Goal: Book appointment/travel/reservation

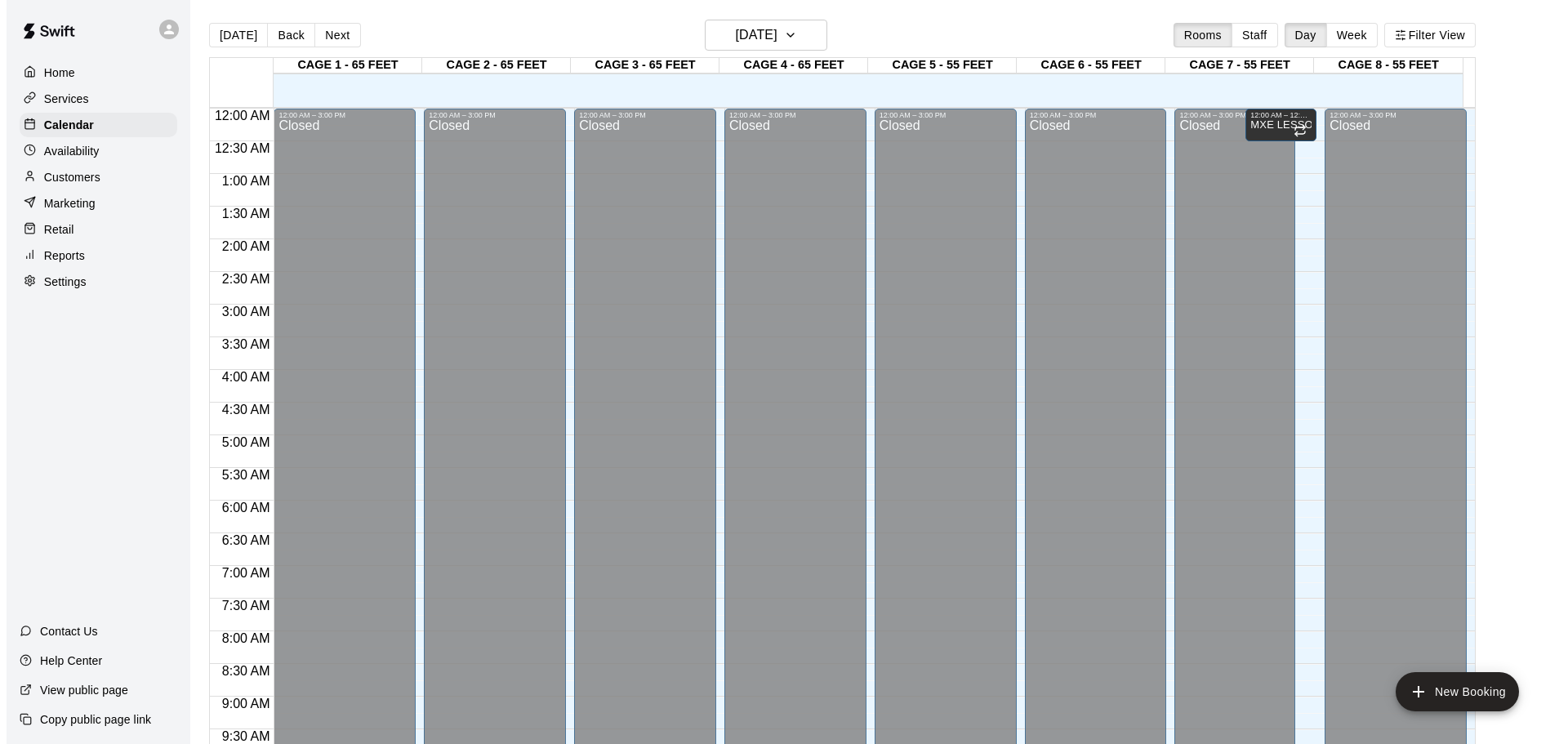
scroll to position [916, 0]
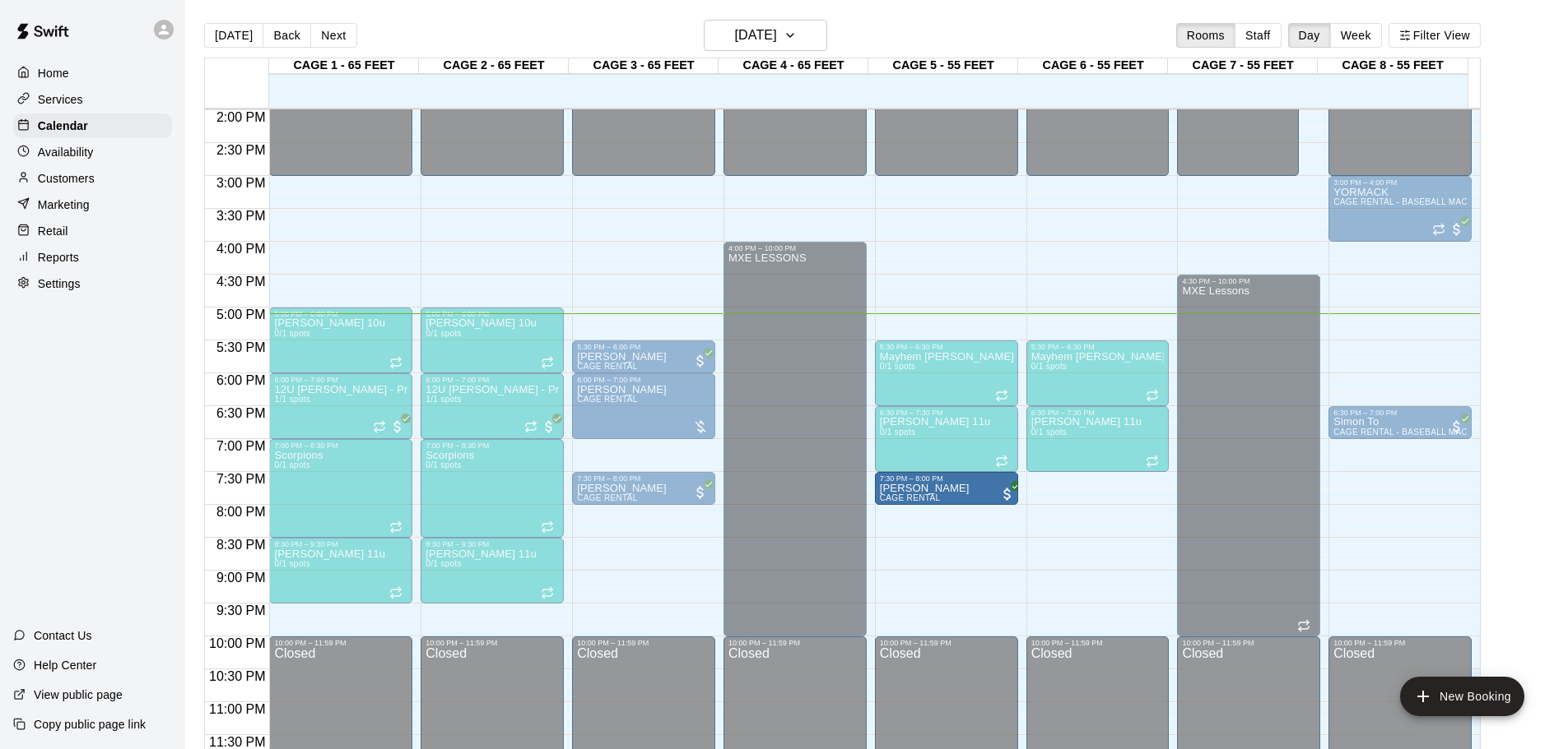
drag, startPoint x: 621, startPoint y: 448, endPoint x: 929, endPoint y: 493, distance: 311.3
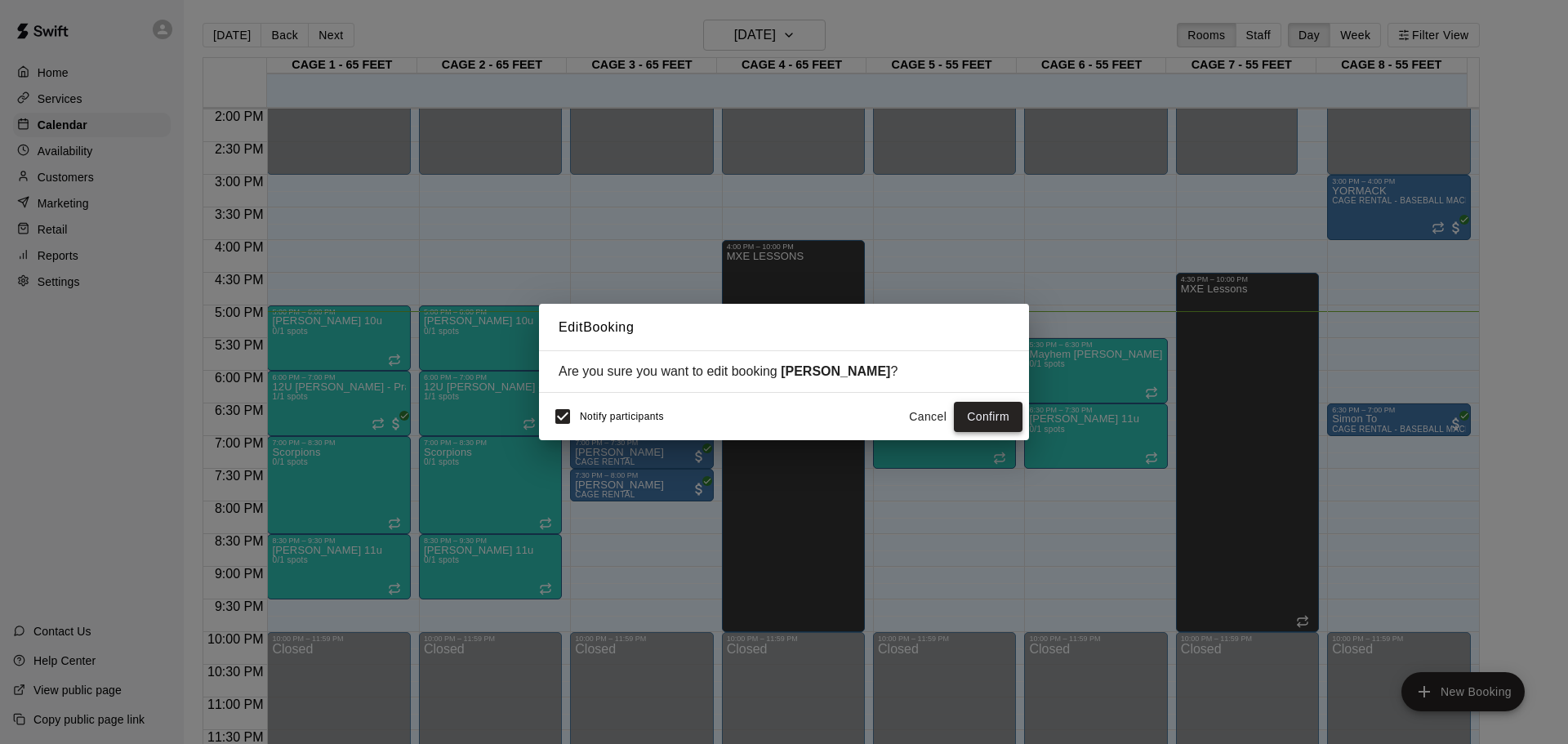
click at [1005, 417] on button "Confirm" at bounding box center [988, 417] width 69 height 30
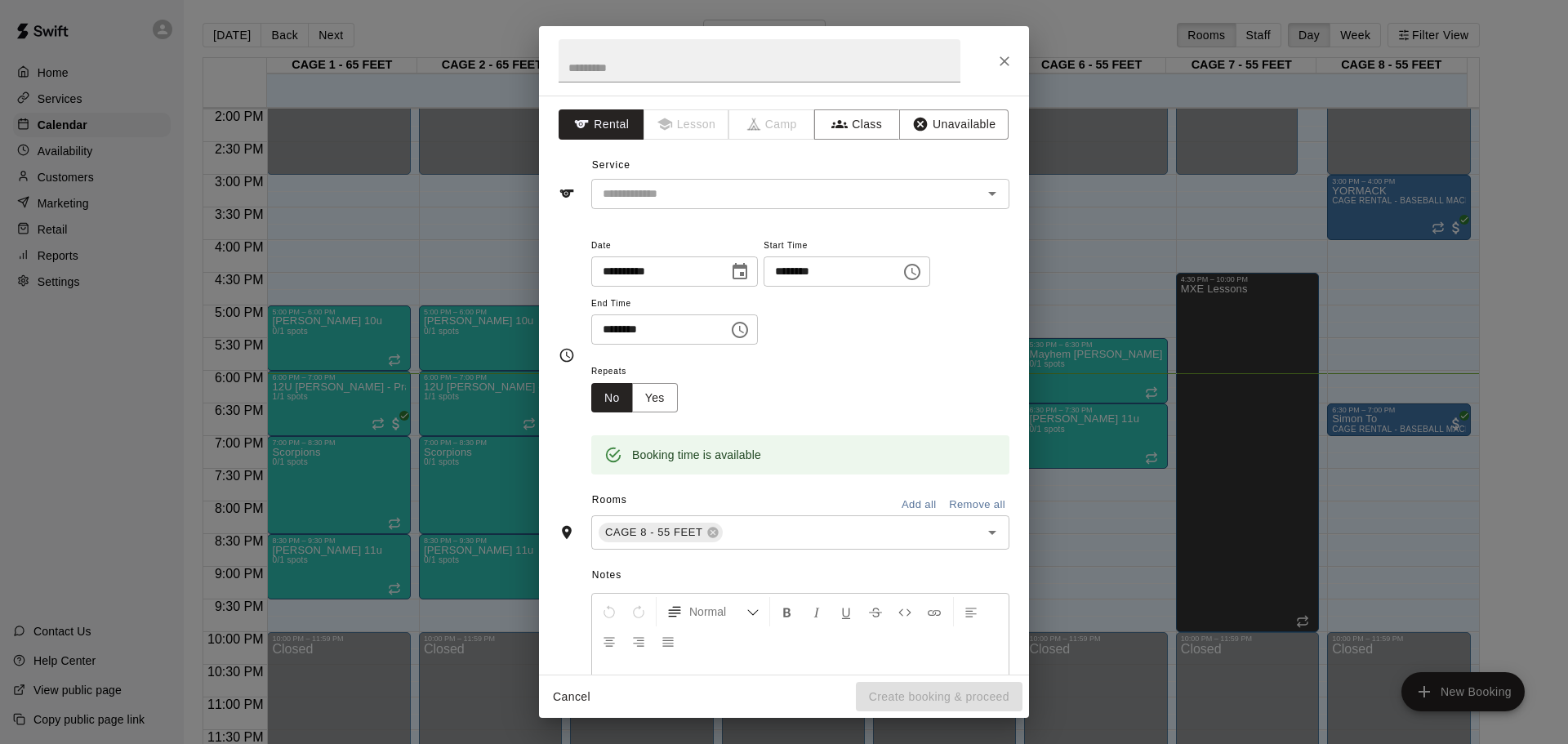
click at [761, 165] on div "Service ​" at bounding box center [784, 181] width 450 height 56
click at [760, 205] on div "​" at bounding box center [800, 193] width 418 height 30
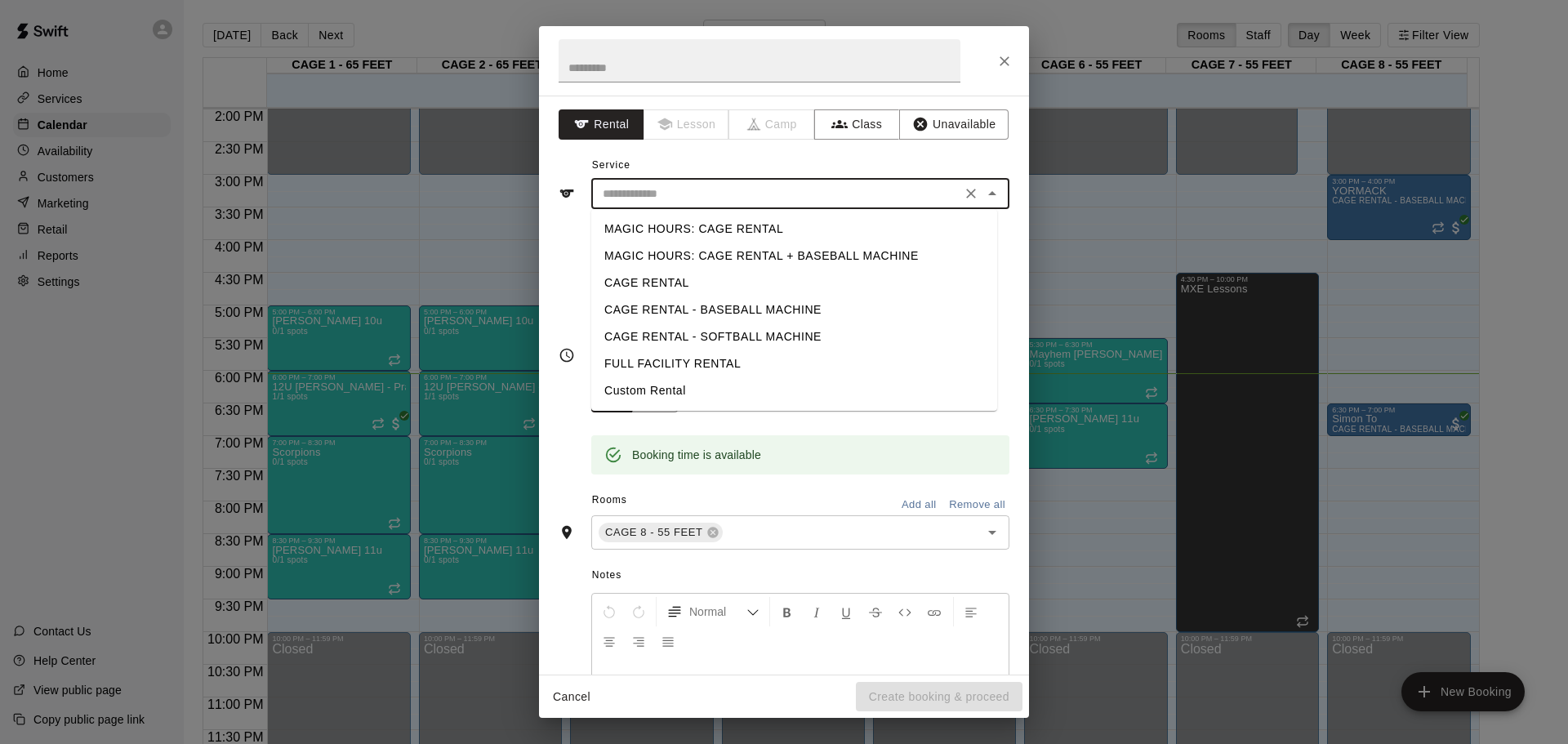
click at [706, 276] on li "CAGE RENTAL" at bounding box center [794, 284] width 406 height 27
type input "**********"
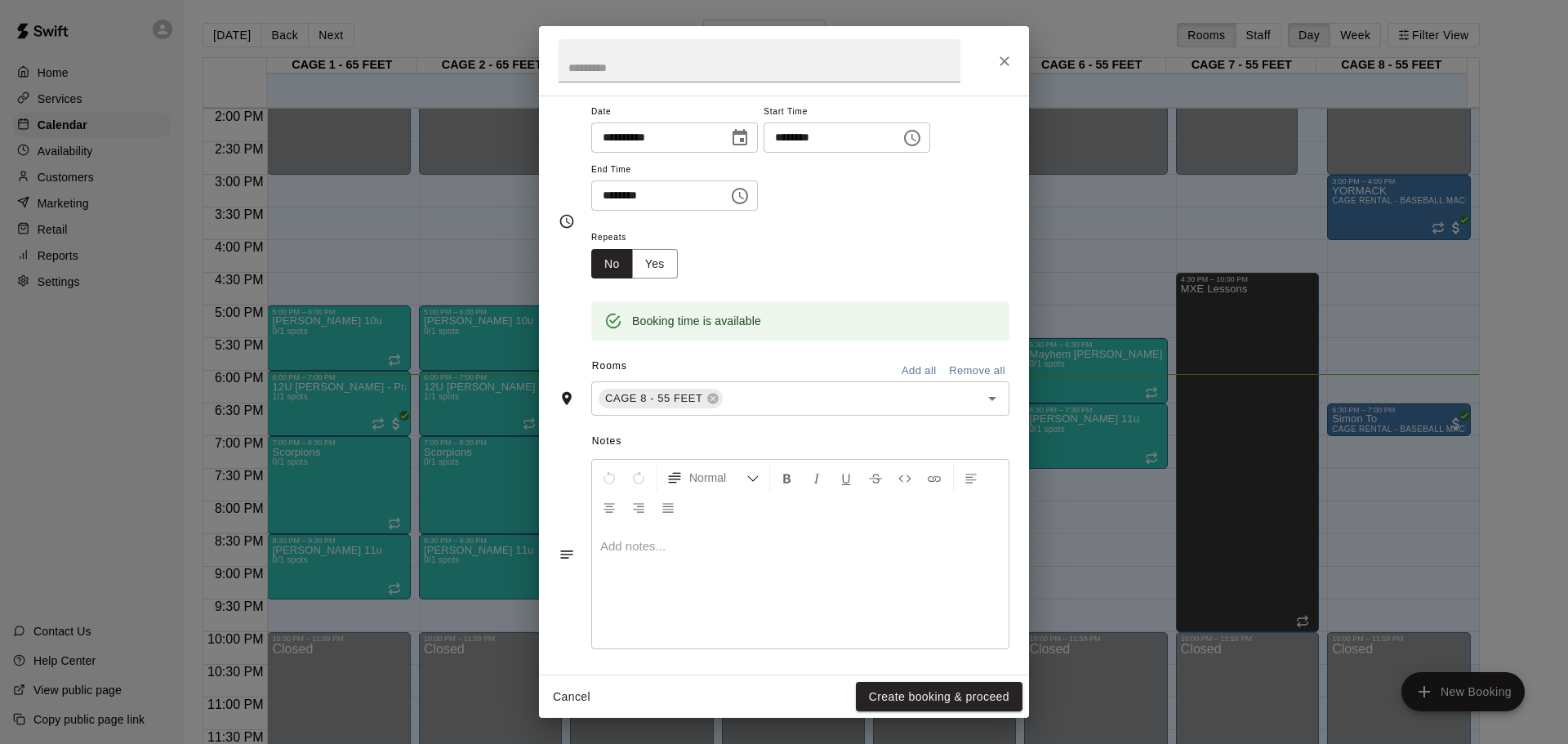
scroll to position [139, 0]
click at [920, 690] on button "Create booking & proceed" at bounding box center [940, 697] width 167 height 30
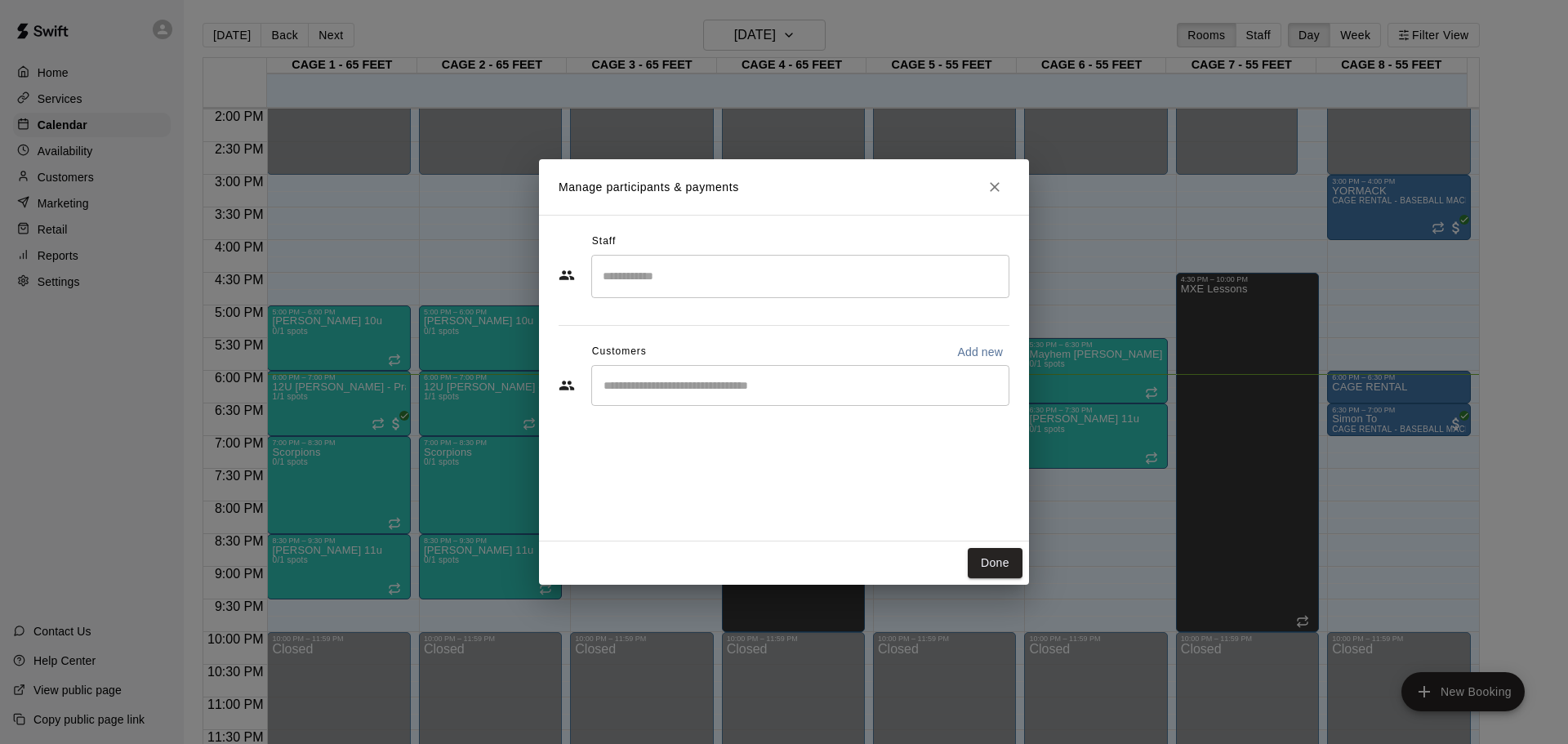
click at [813, 381] on input "Start typing to search customers..." at bounding box center [801, 386] width 404 height 17
click at [991, 187] on icon "Close" at bounding box center [994, 186] width 17 height 17
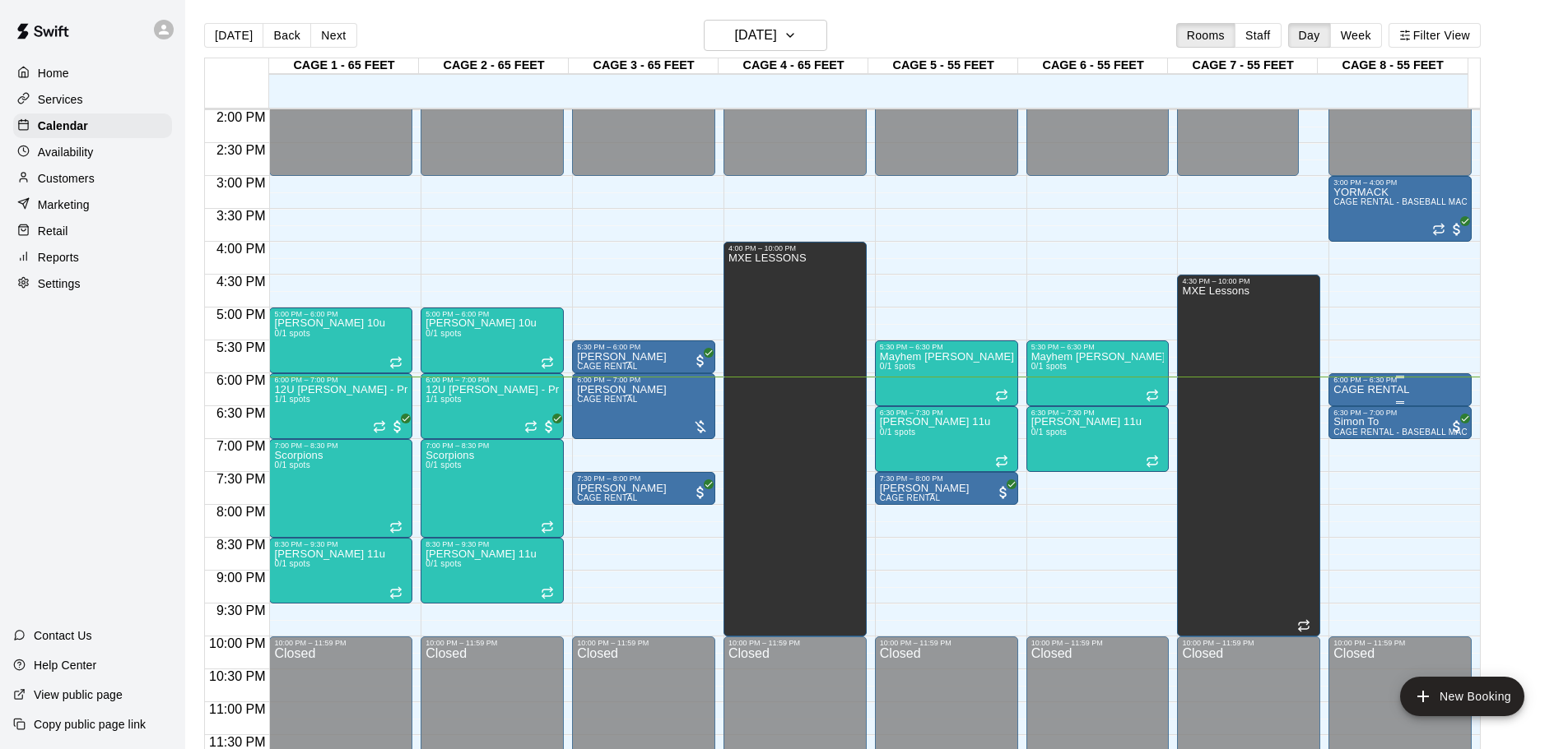
click at [1434, 378] on div "6:00 PM – 6:30 PM" at bounding box center [1400, 380] width 133 height 8
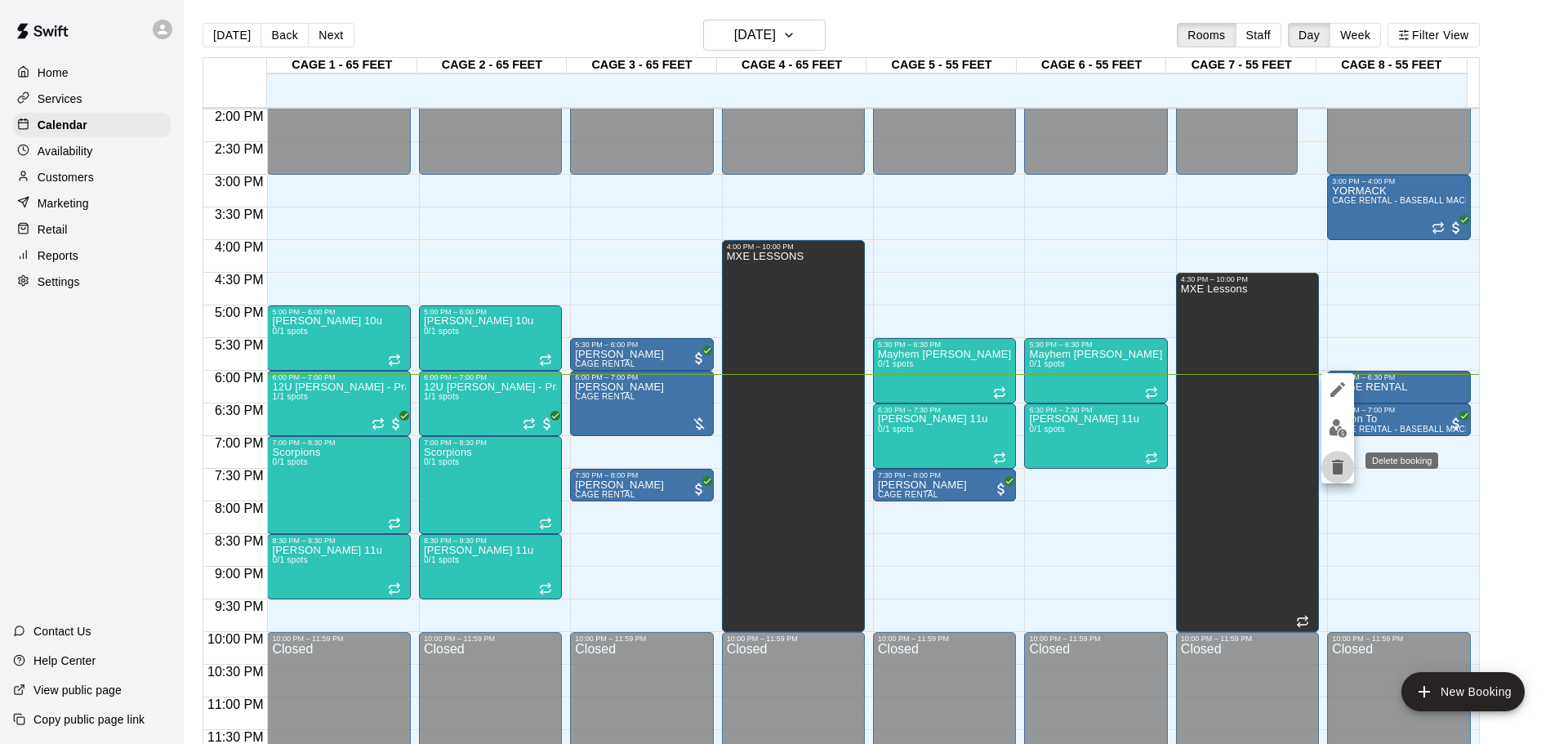
click at [1345, 461] on icon "delete" at bounding box center [1338, 467] width 19 height 19
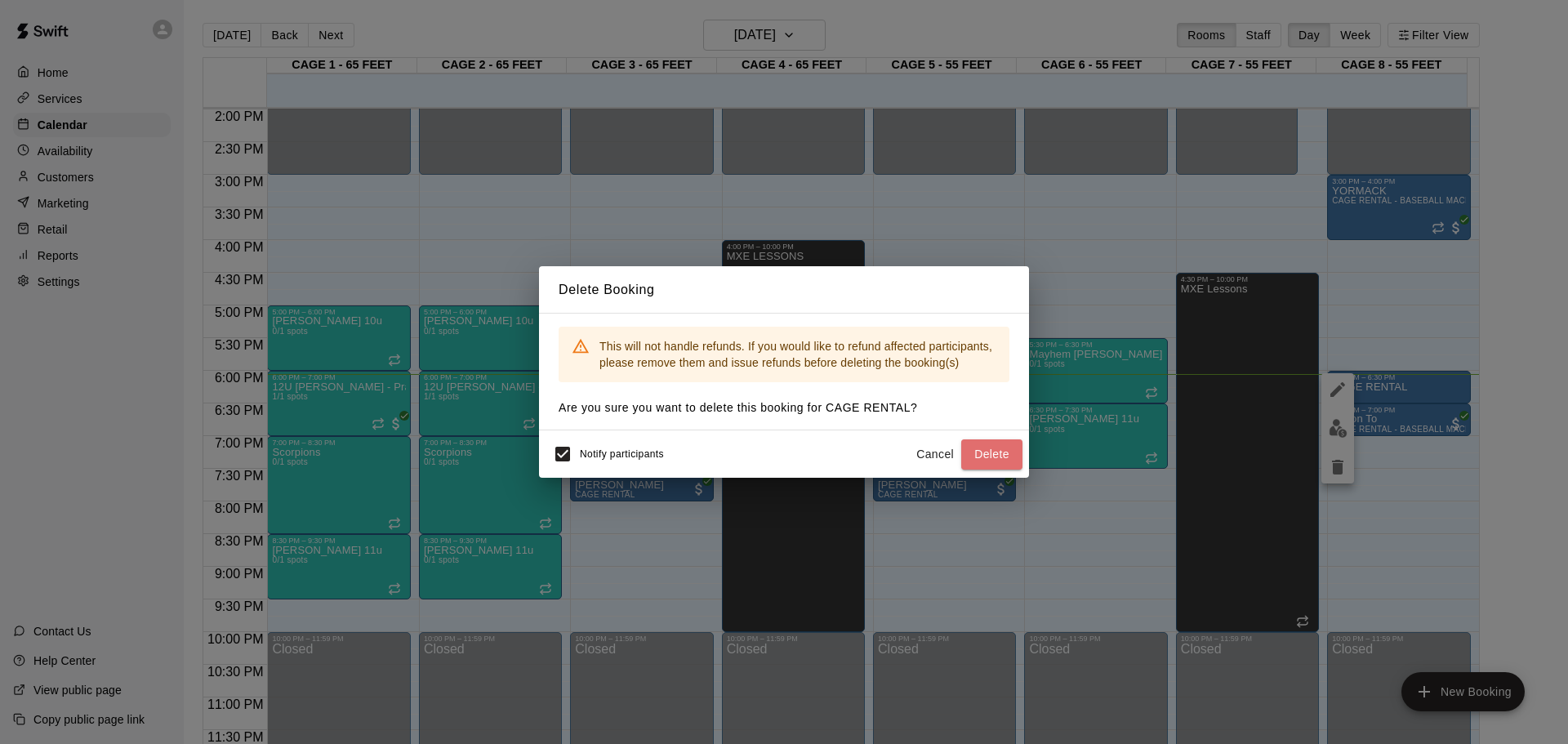
click at [993, 445] on button "Delete" at bounding box center [991, 455] width 61 height 30
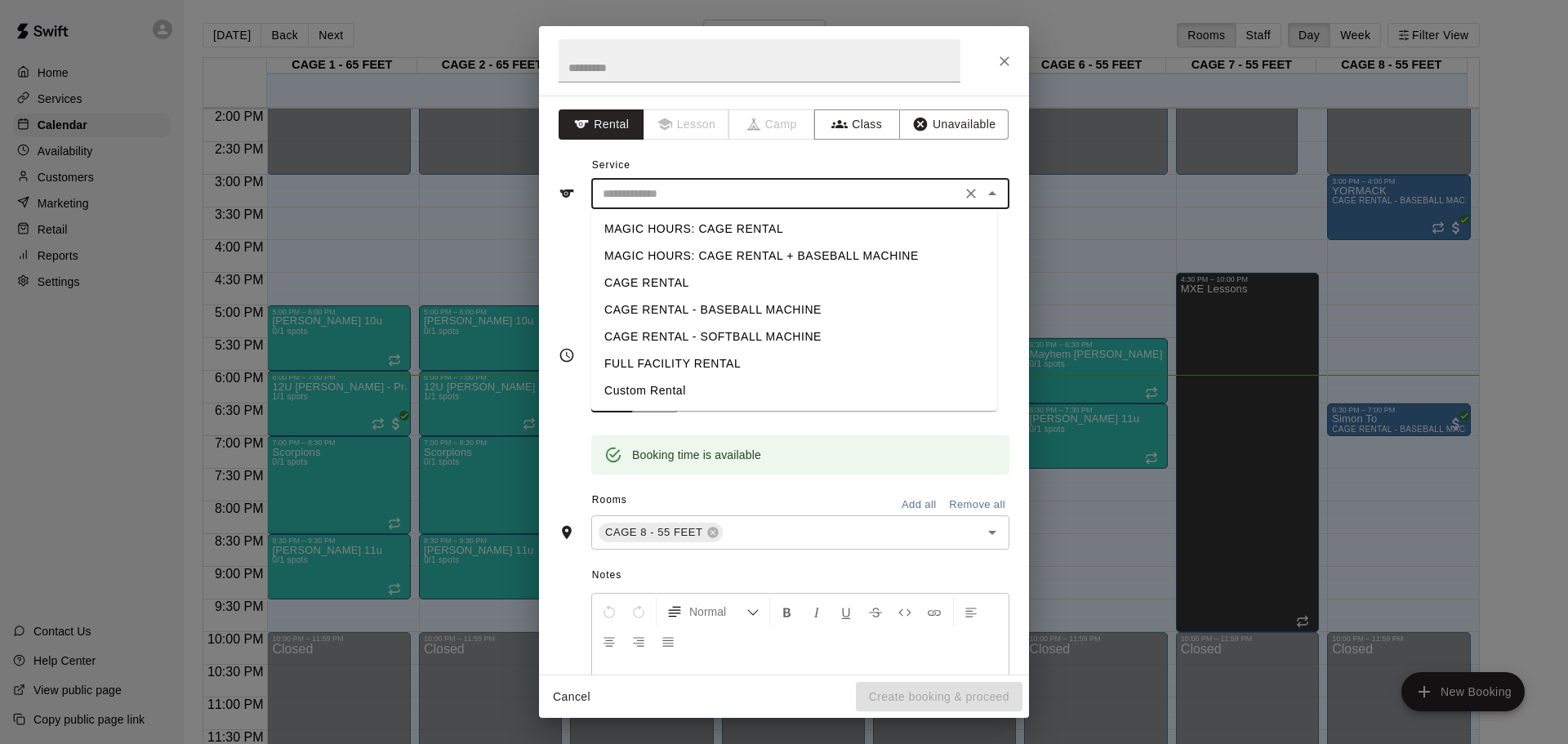
click at [910, 193] on input "text" at bounding box center [776, 193] width 360 height 20
drag, startPoint x: 773, startPoint y: 271, endPoint x: 764, endPoint y: 278, distance: 11.4
click at [770, 271] on li "CAGE RENTAL" at bounding box center [794, 284] width 406 height 27
type input "**********"
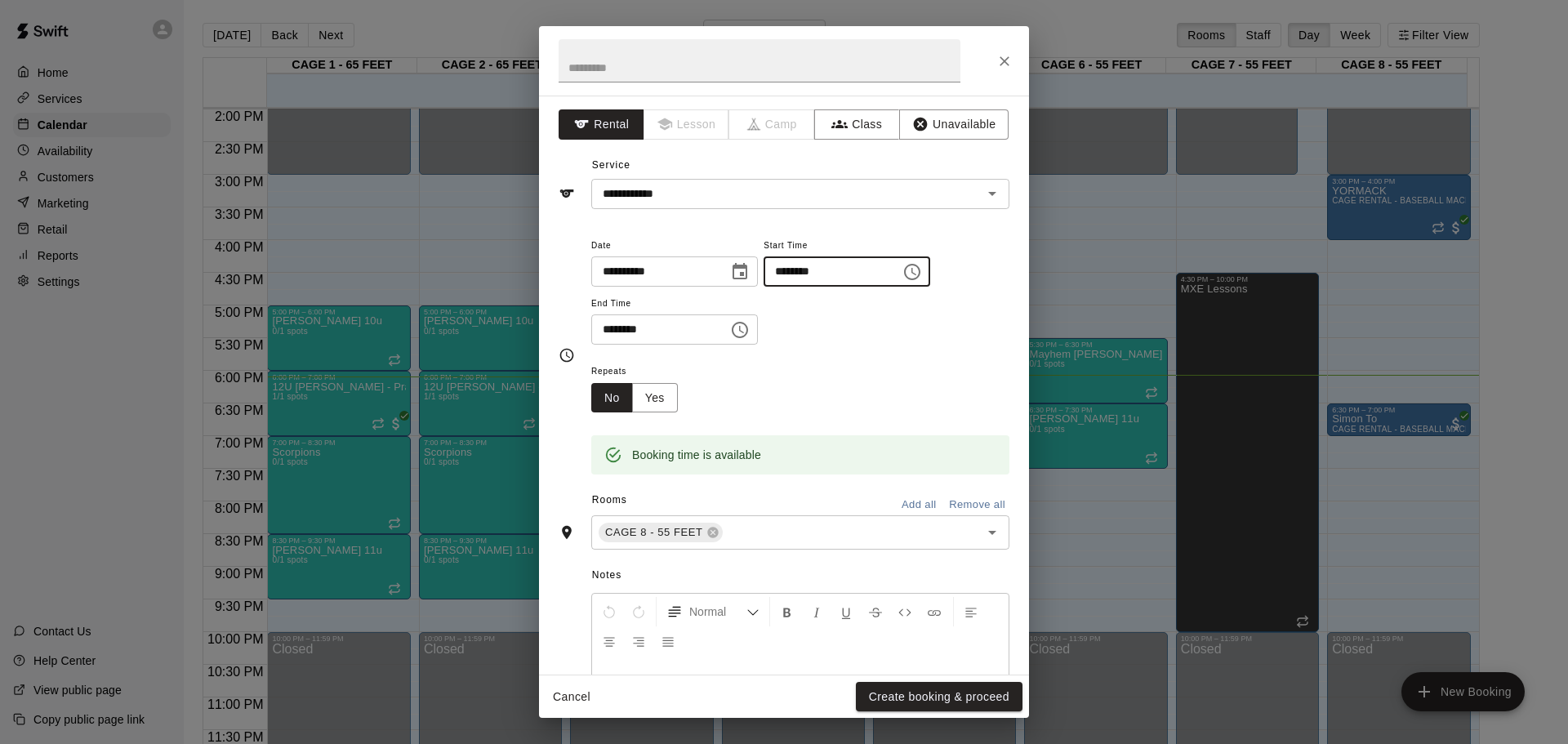
click at [795, 272] on input "********" at bounding box center [827, 271] width 126 height 30
type input "********"
click at [629, 331] on input "********" at bounding box center [654, 329] width 126 height 30
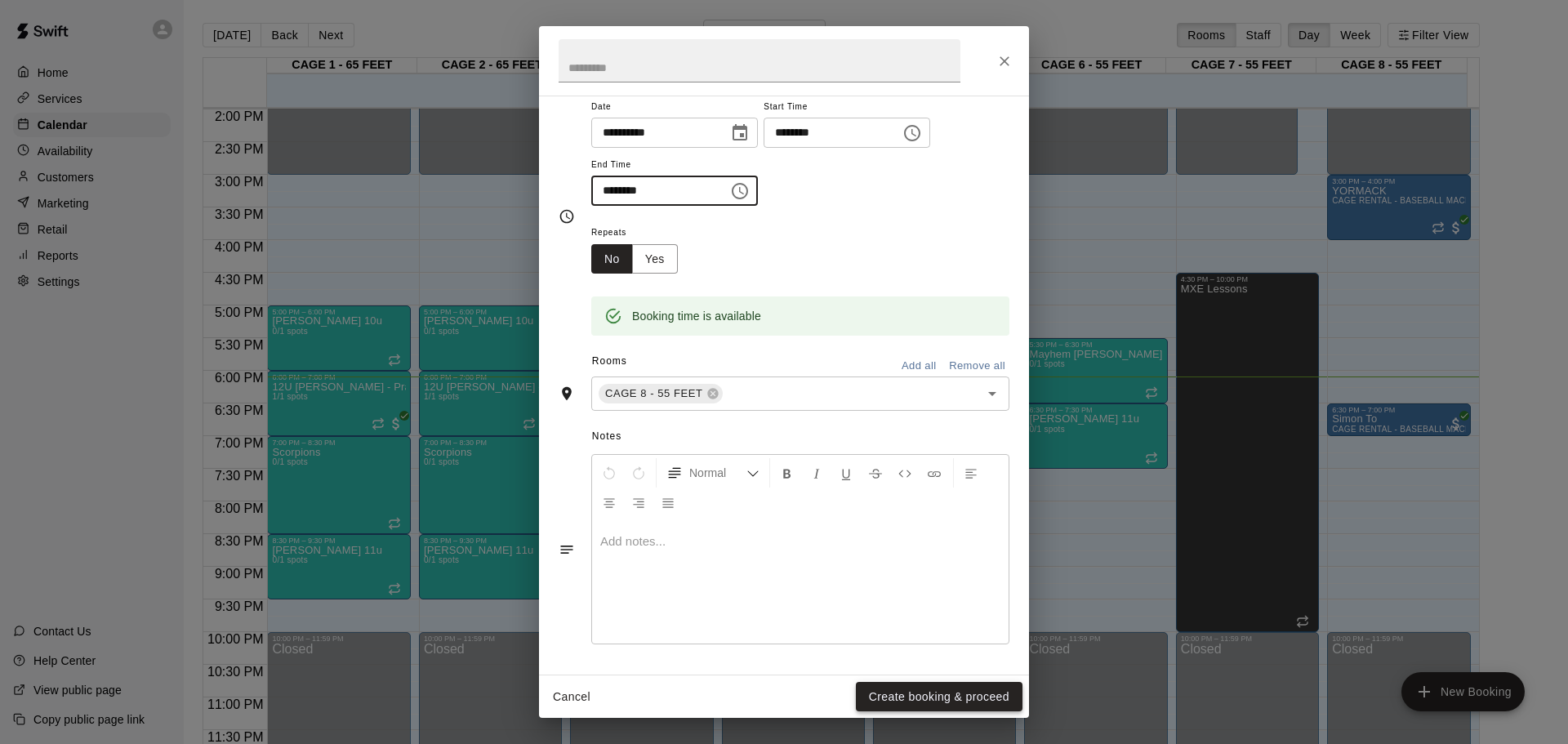
type input "********"
click at [967, 698] on button "Create booking & proceed" at bounding box center [940, 697] width 167 height 30
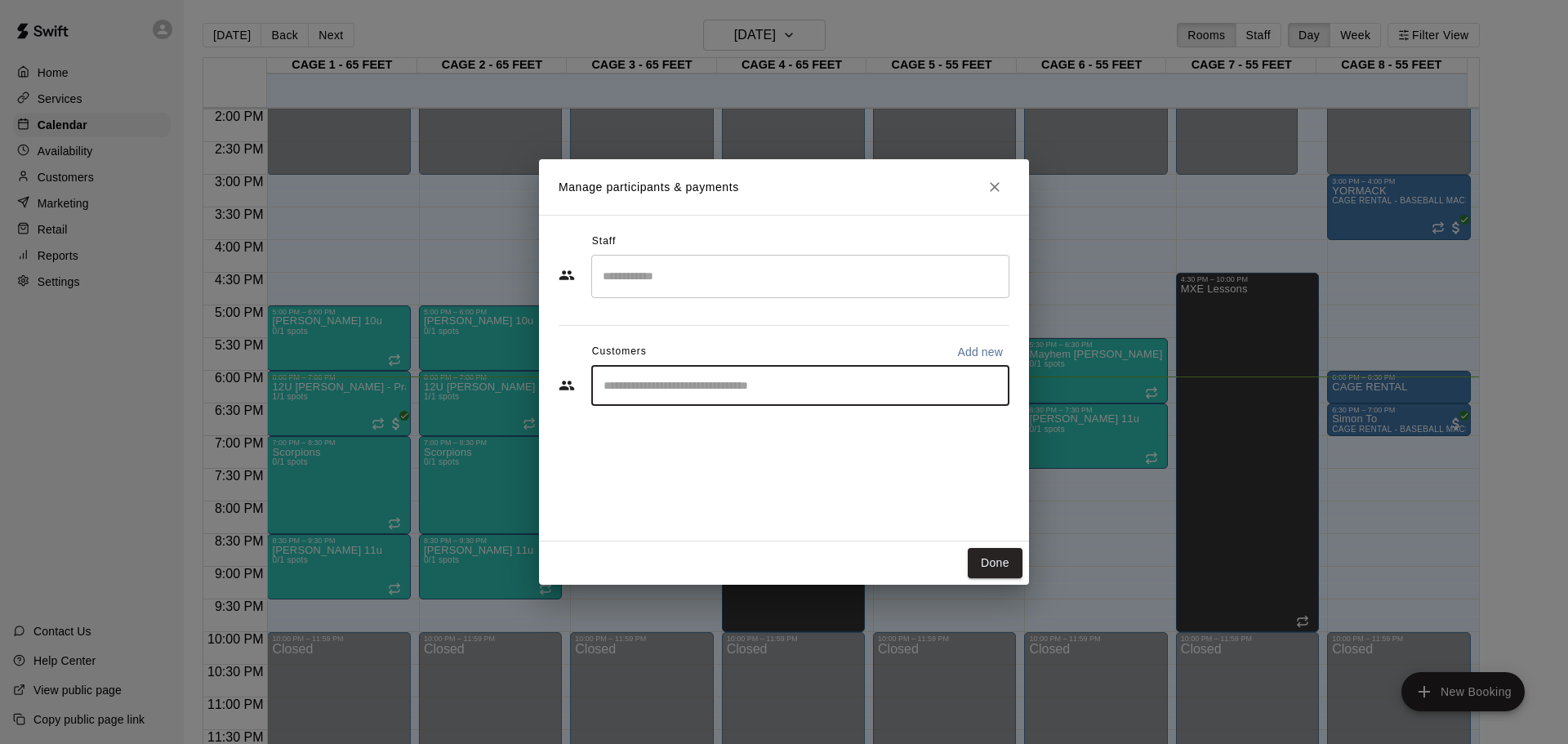
click at [801, 384] on input "Start typing to search customers..." at bounding box center [801, 386] width 404 height 17
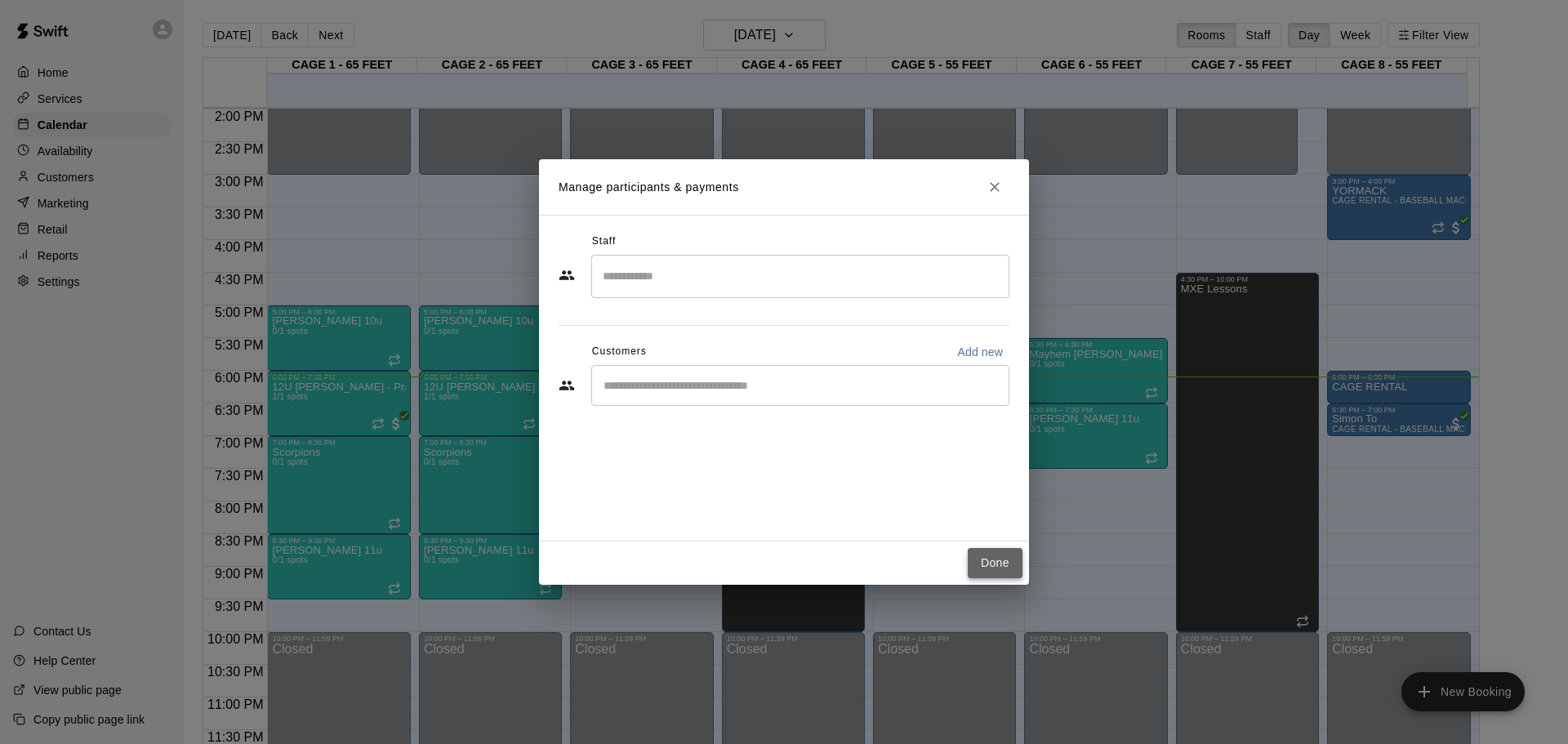
click at [973, 564] on button "Done" at bounding box center [995, 563] width 54 height 30
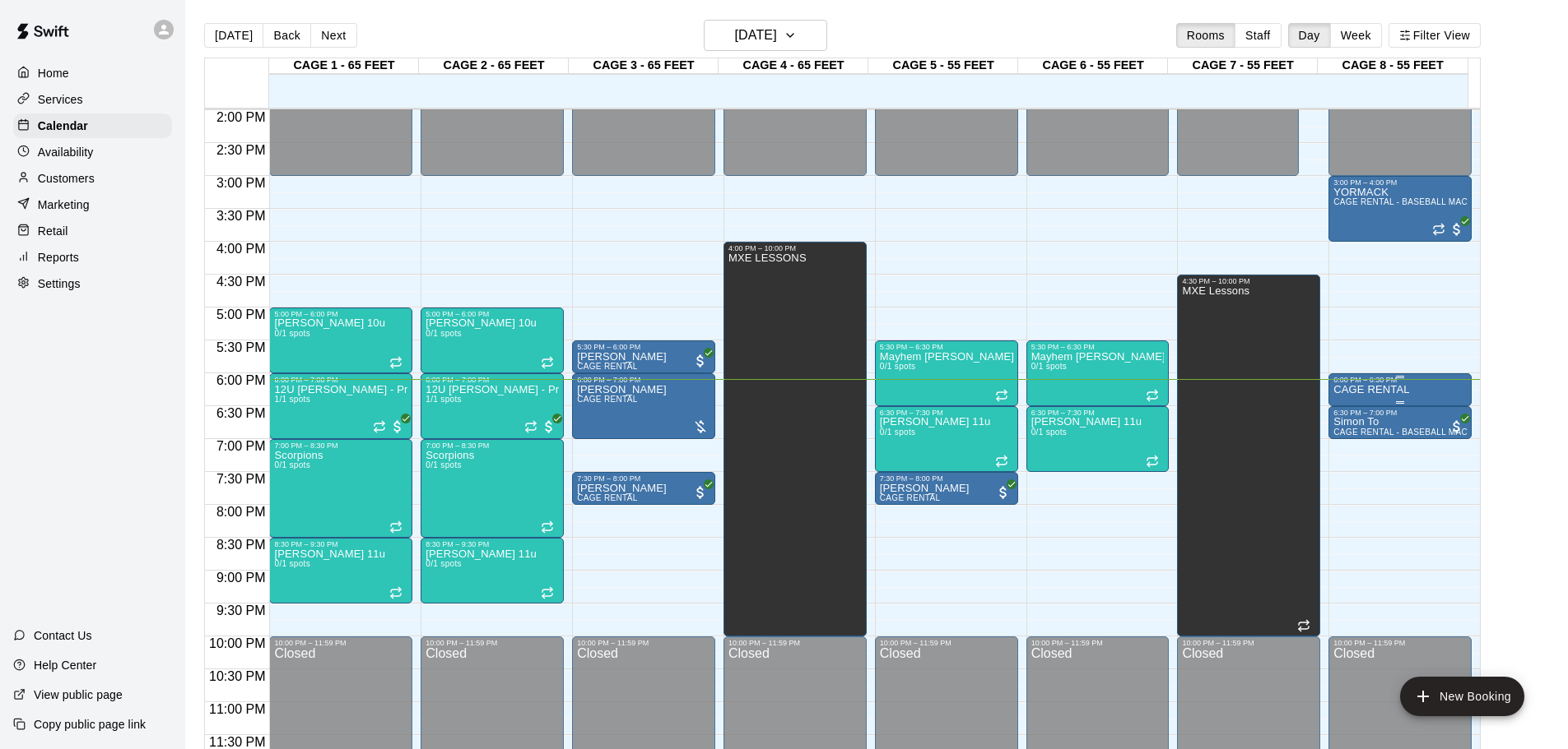
drag, startPoint x: 1385, startPoint y: 370, endPoint x: 1382, endPoint y: 386, distance: 16.3
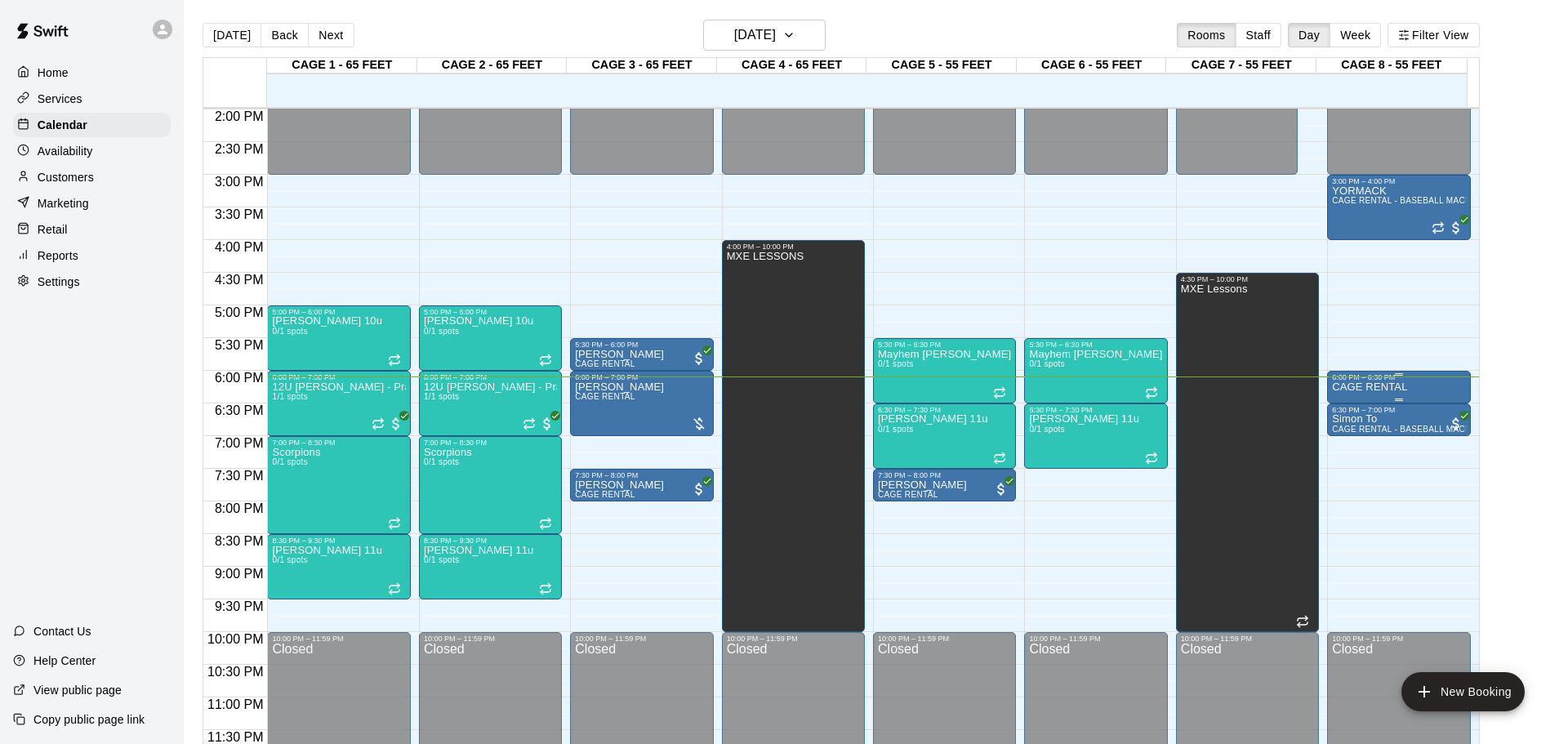
click at [1403, 385] on div "CAGE RENTAL" at bounding box center [1398, 754] width 133 height 744
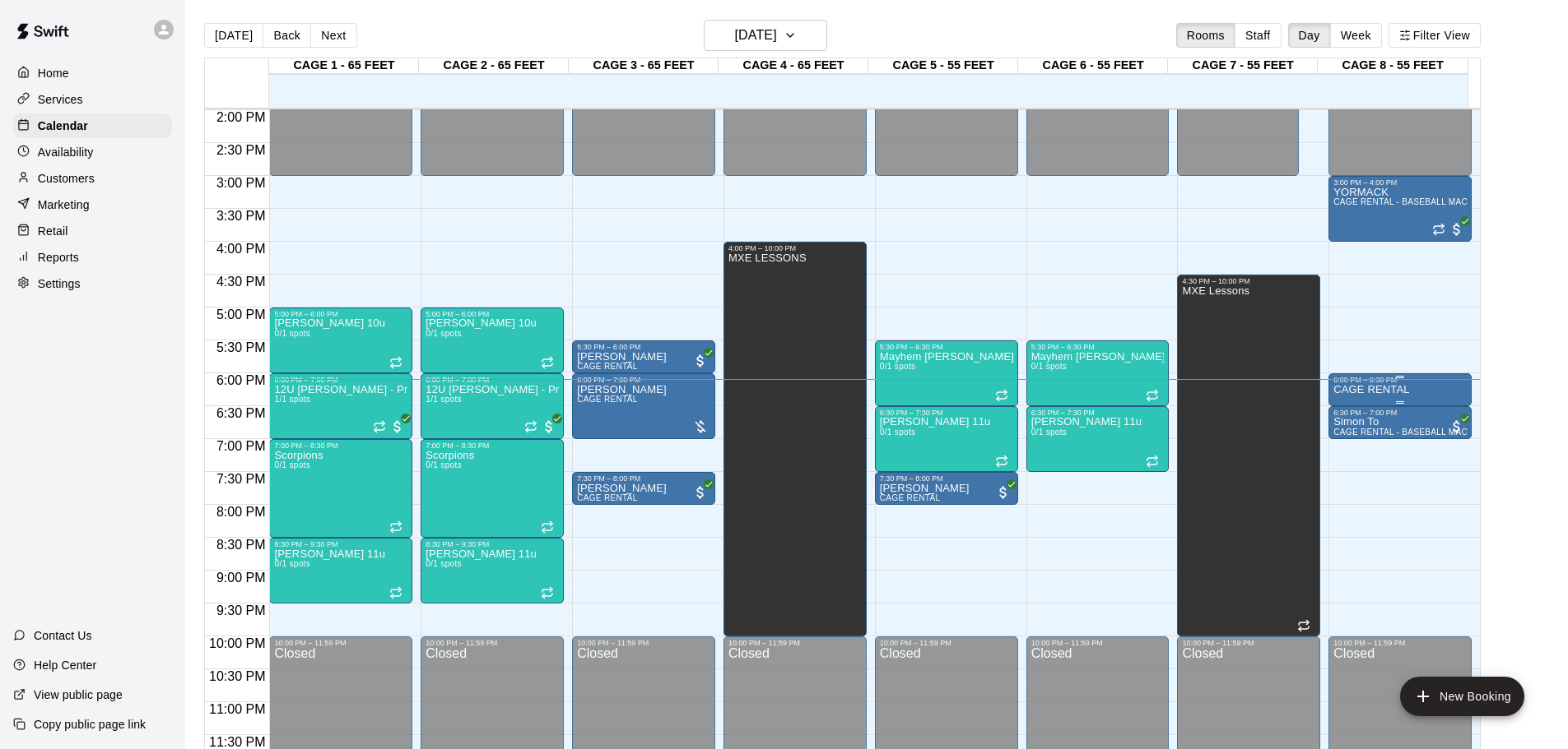
click at [1424, 392] on div "CAGE RENTAL" at bounding box center [1400, 759] width 133 height 749
click at [1383, 390] on p "CAGE RENTAL" at bounding box center [1370, 390] width 75 height 0
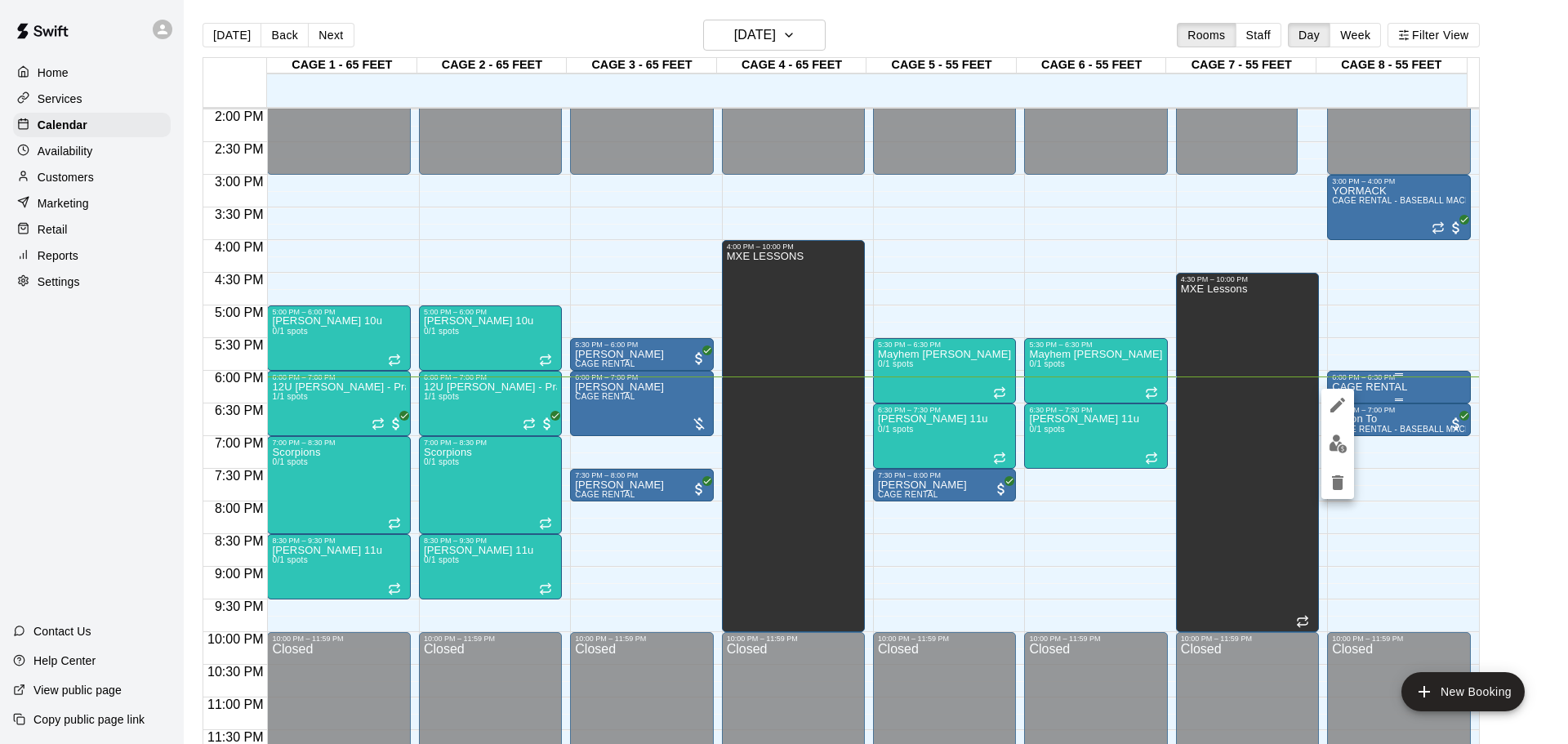
click at [1370, 382] on div at bounding box center [784, 372] width 1568 height 744
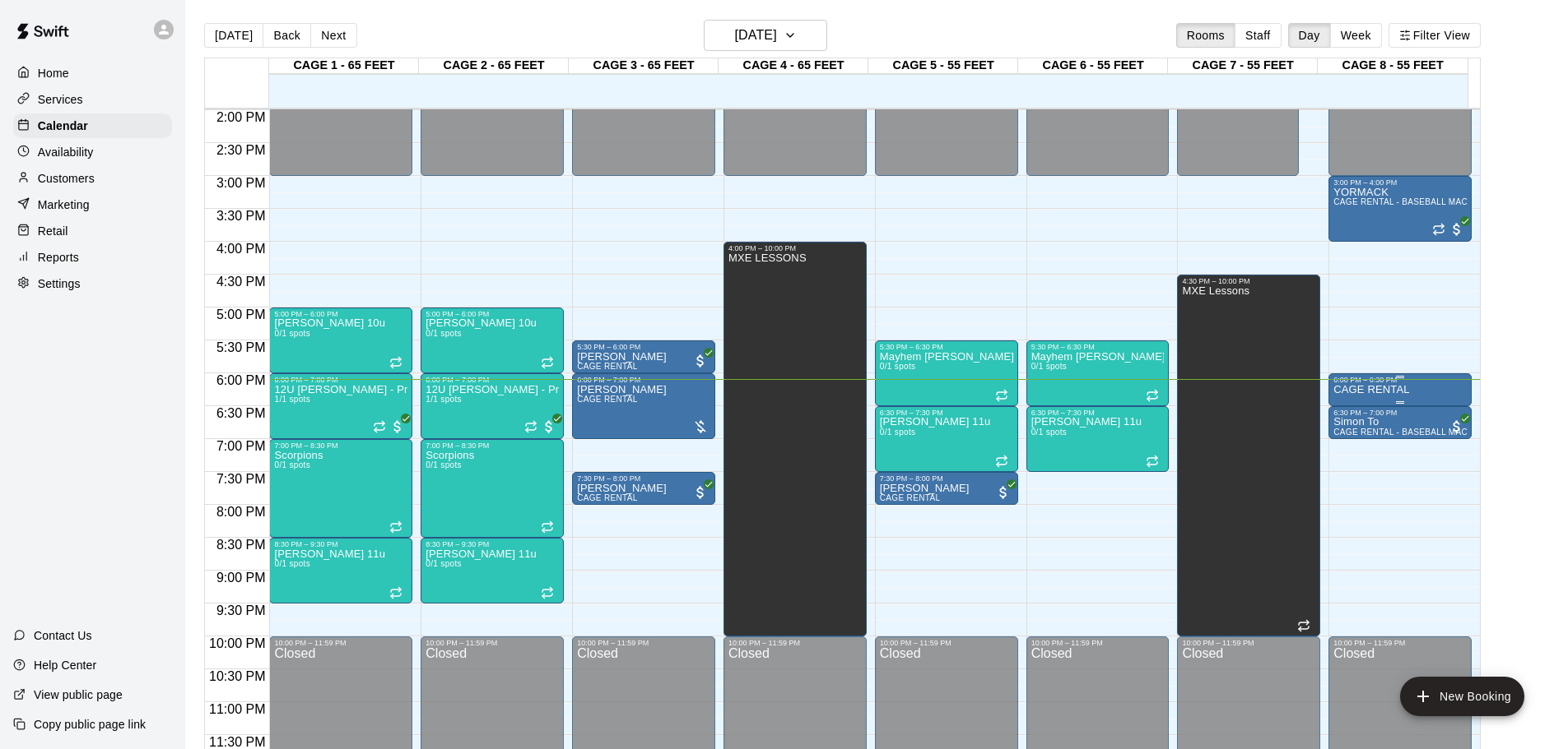
click at [1341, 384] on div "6:00 PM – 6:30 PM" at bounding box center [1400, 380] width 133 height 8
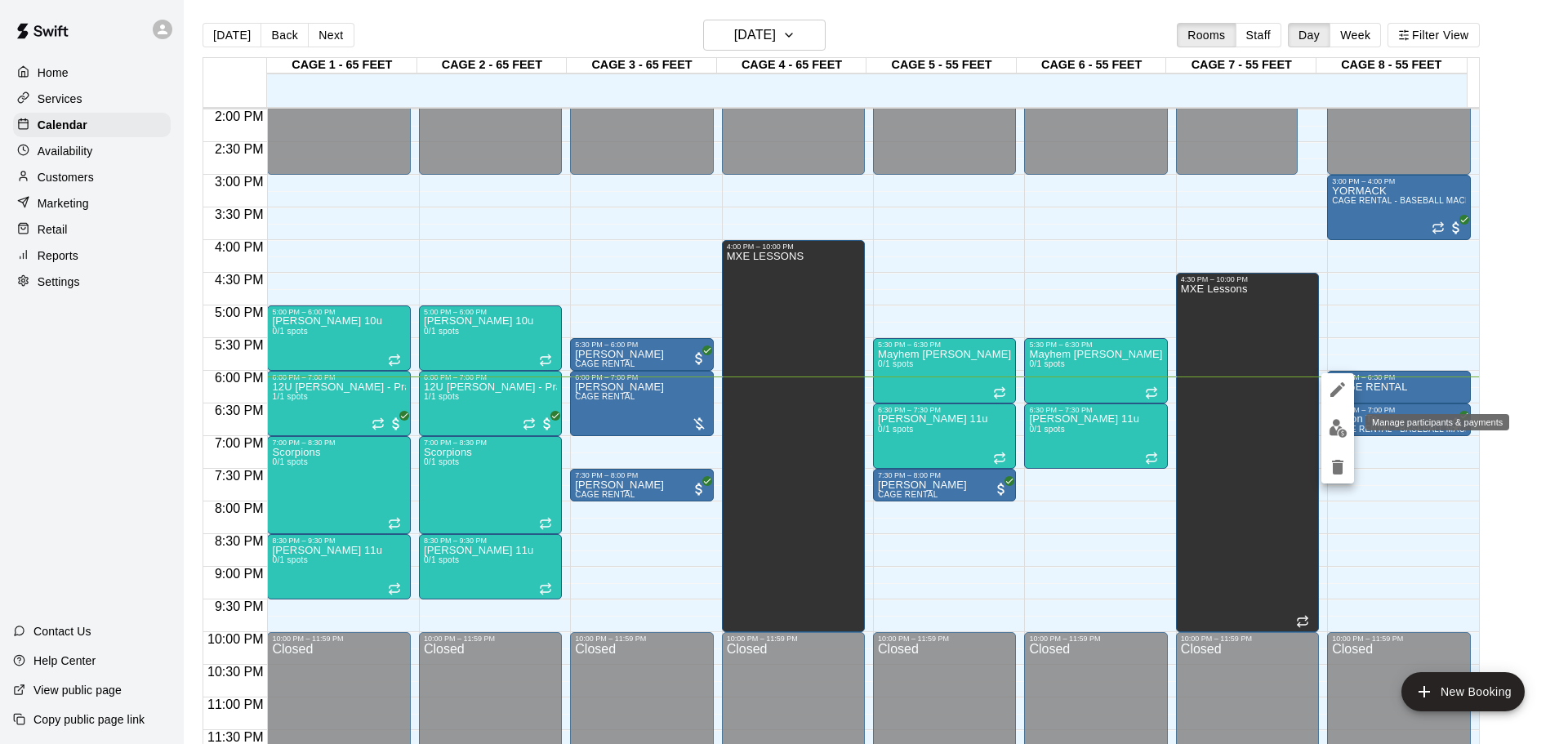
click at [1329, 422] on img "edit" at bounding box center [1338, 428] width 18 height 18
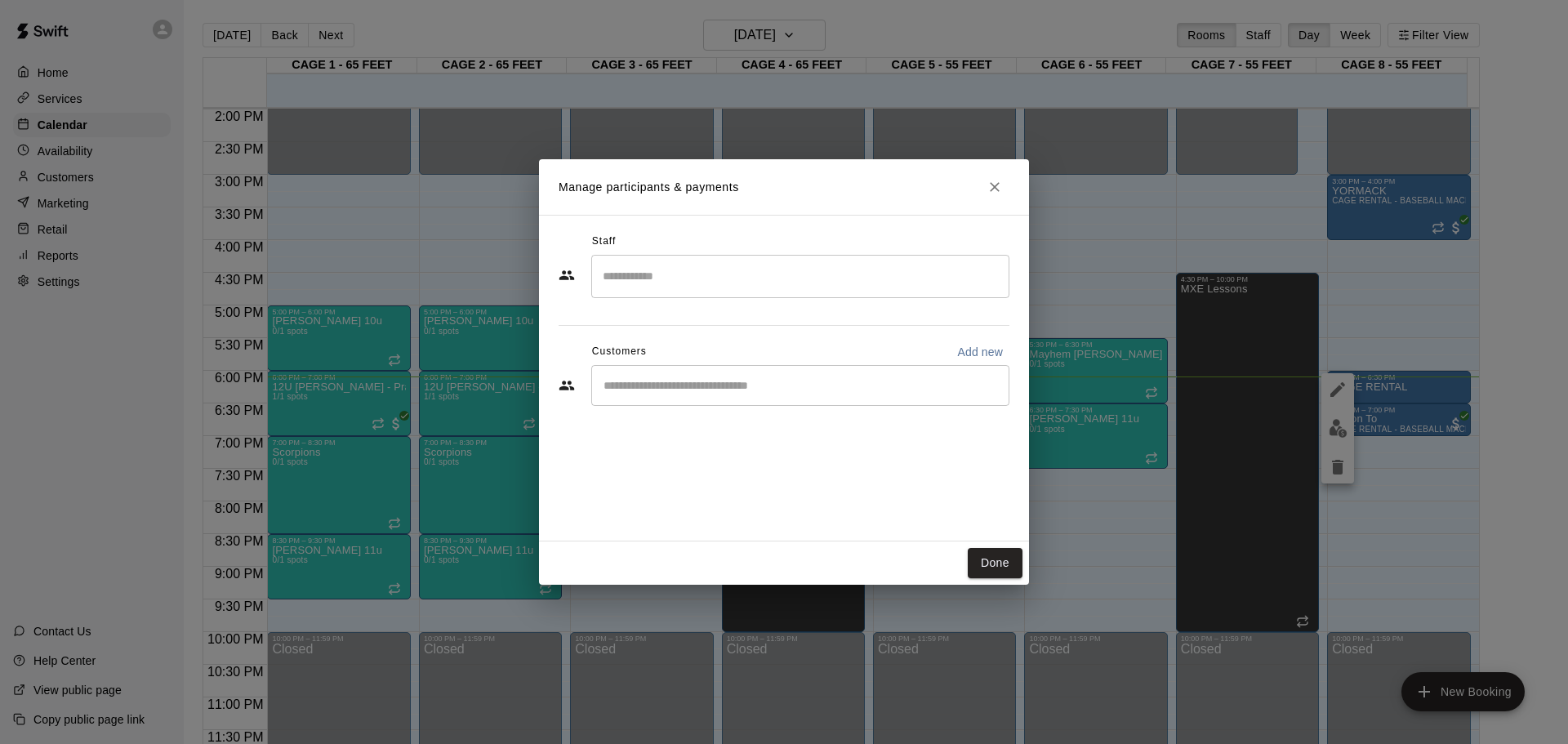
click at [893, 377] on div "​" at bounding box center [800, 386] width 418 height 41
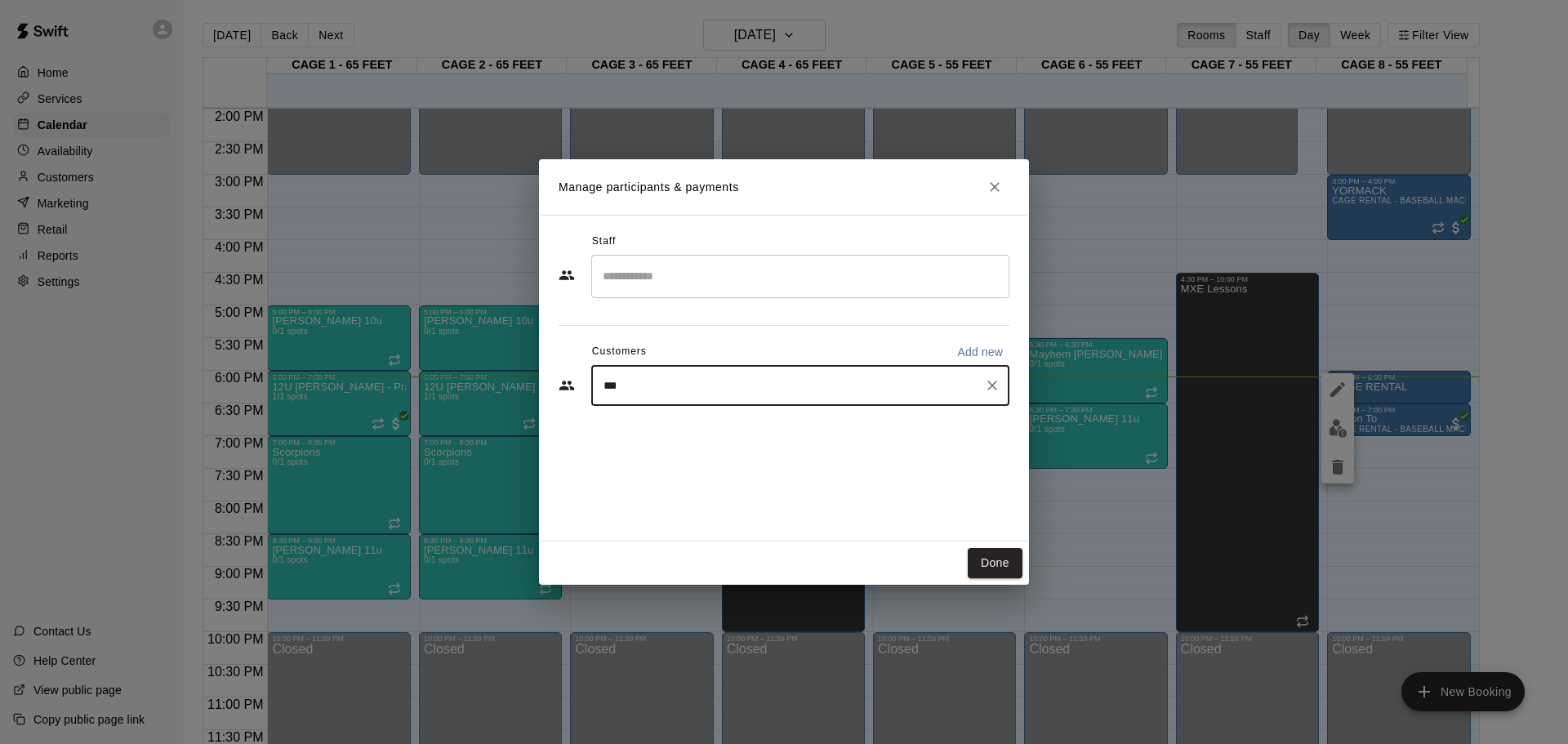
type input "****"
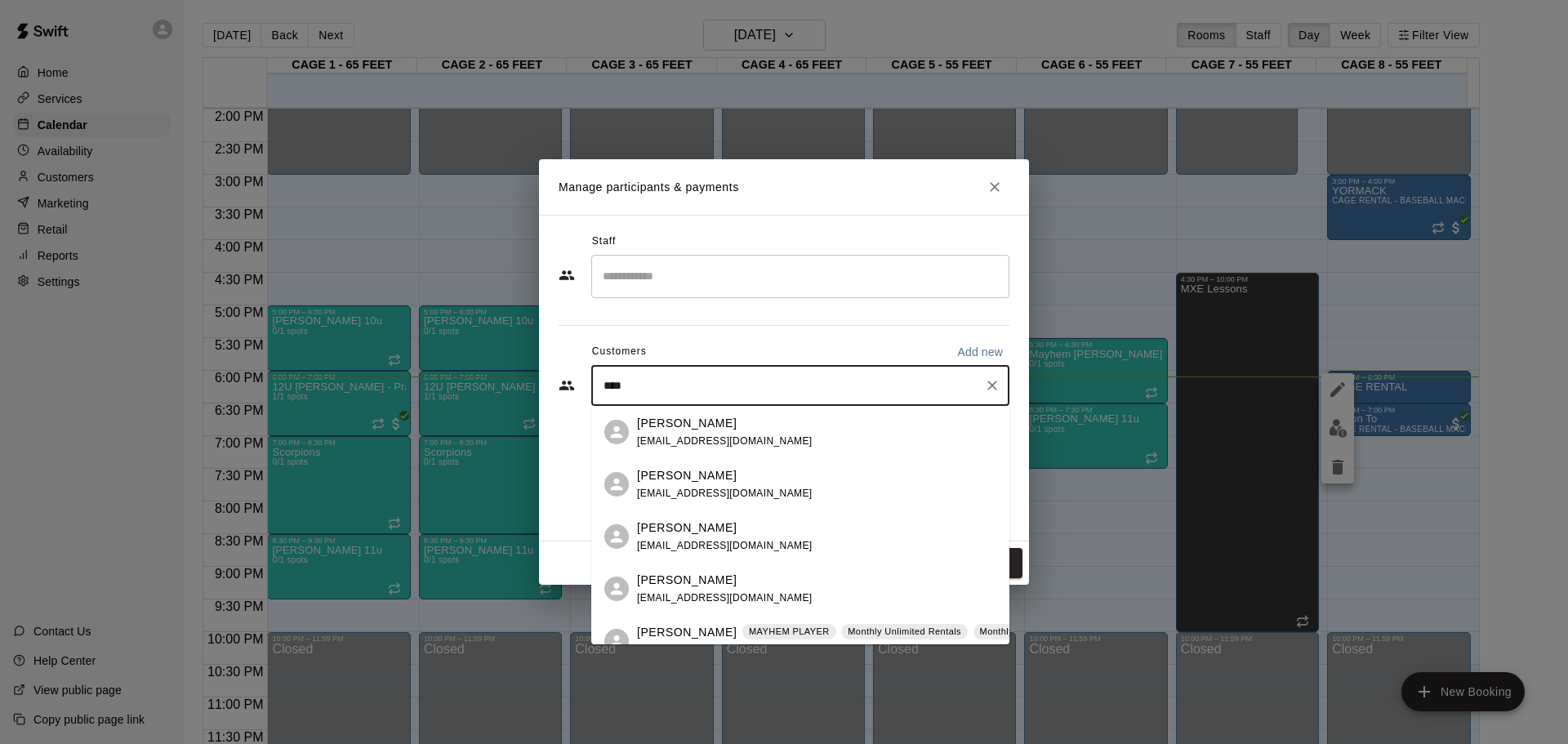
click at [877, 430] on div "[PERSON_NAME] [EMAIL_ADDRESS][DOMAIN_NAME]" at bounding box center [817, 432] width 359 height 35
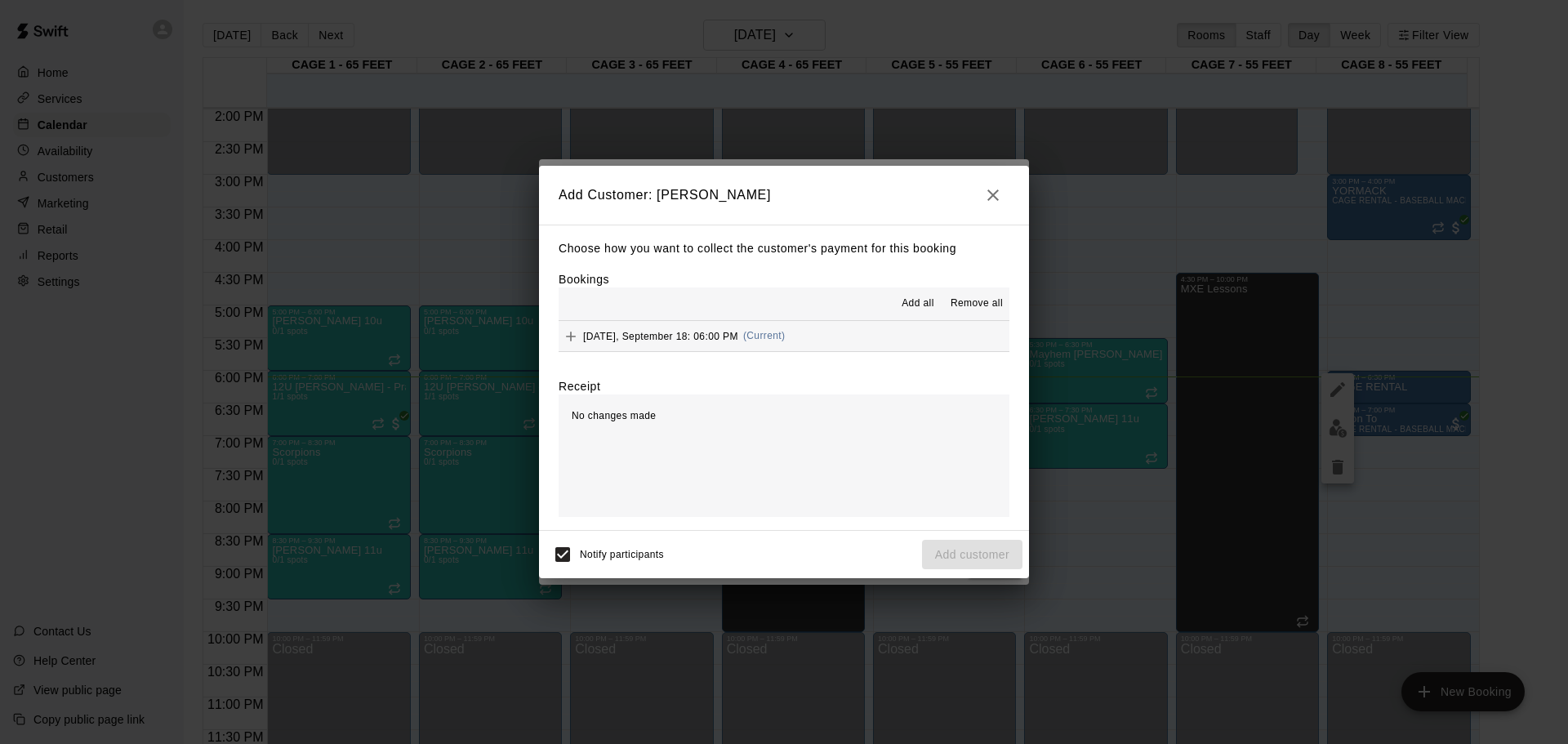
click at [995, 196] on icon "button" at bounding box center [993, 195] width 12 height 12
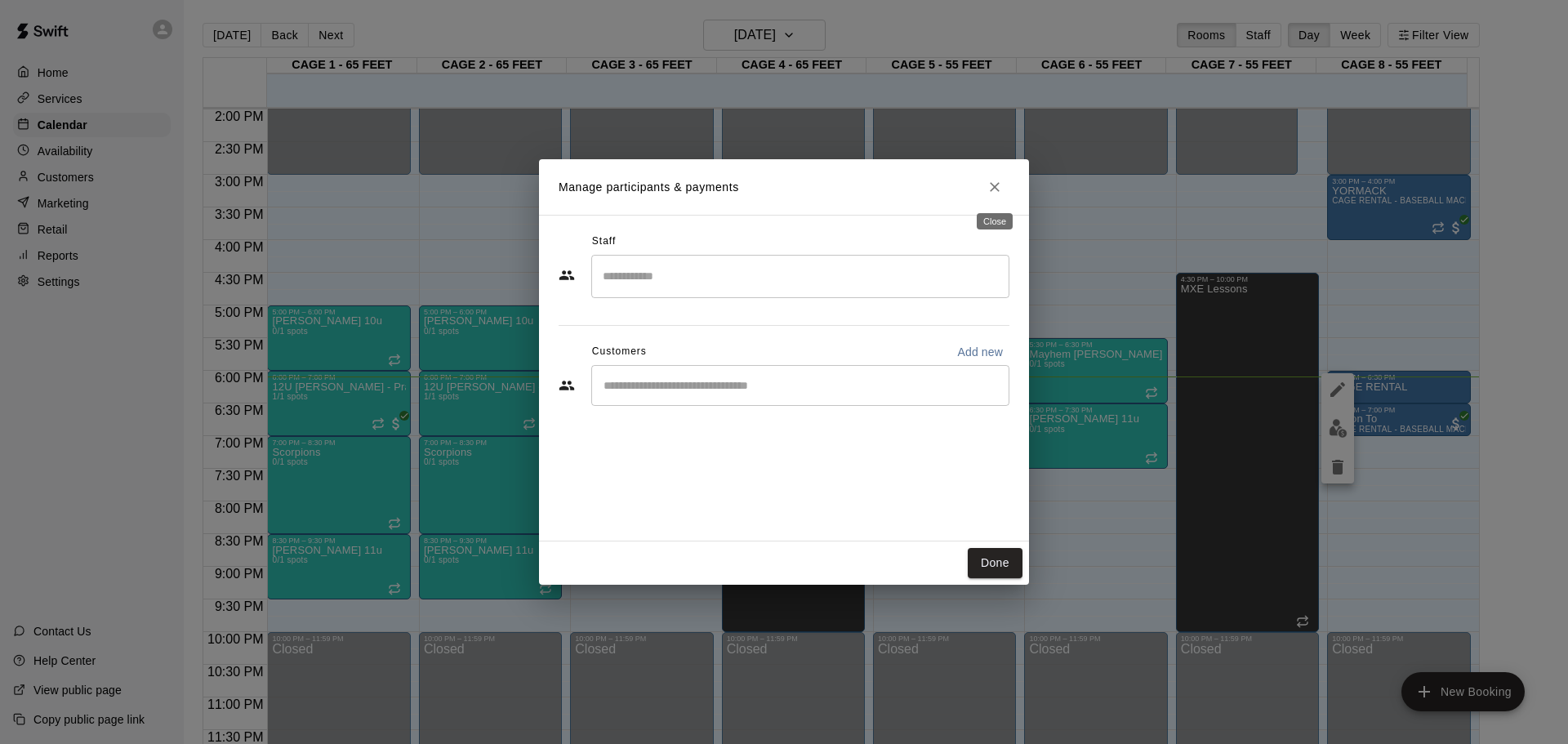
click at [997, 186] on icon "Close" at bounding box center [994, 186] width 17 height 17
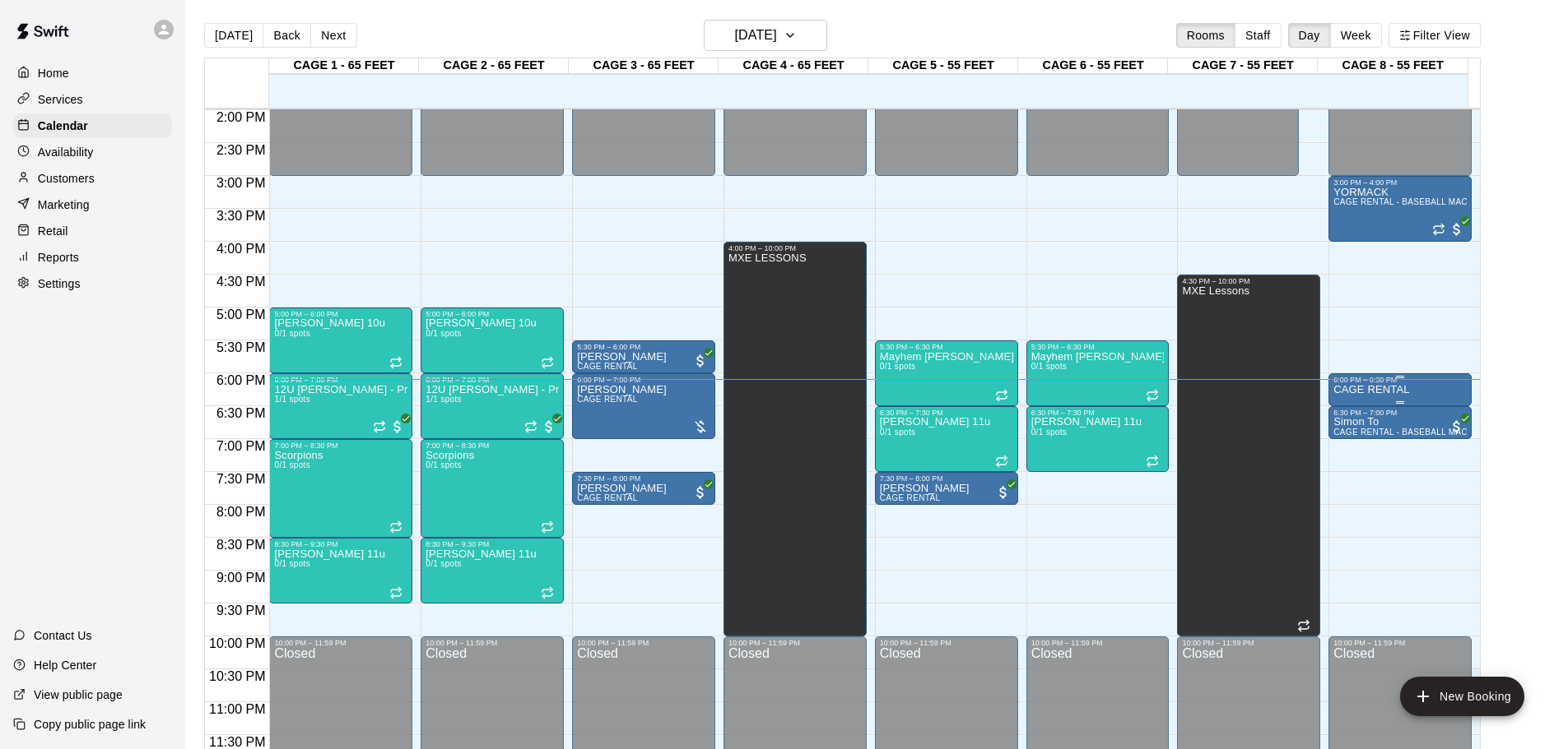
click at [1352, 390] on p "CAGE RENTAL" at bounding box center [1370, 390] width 75 height 0
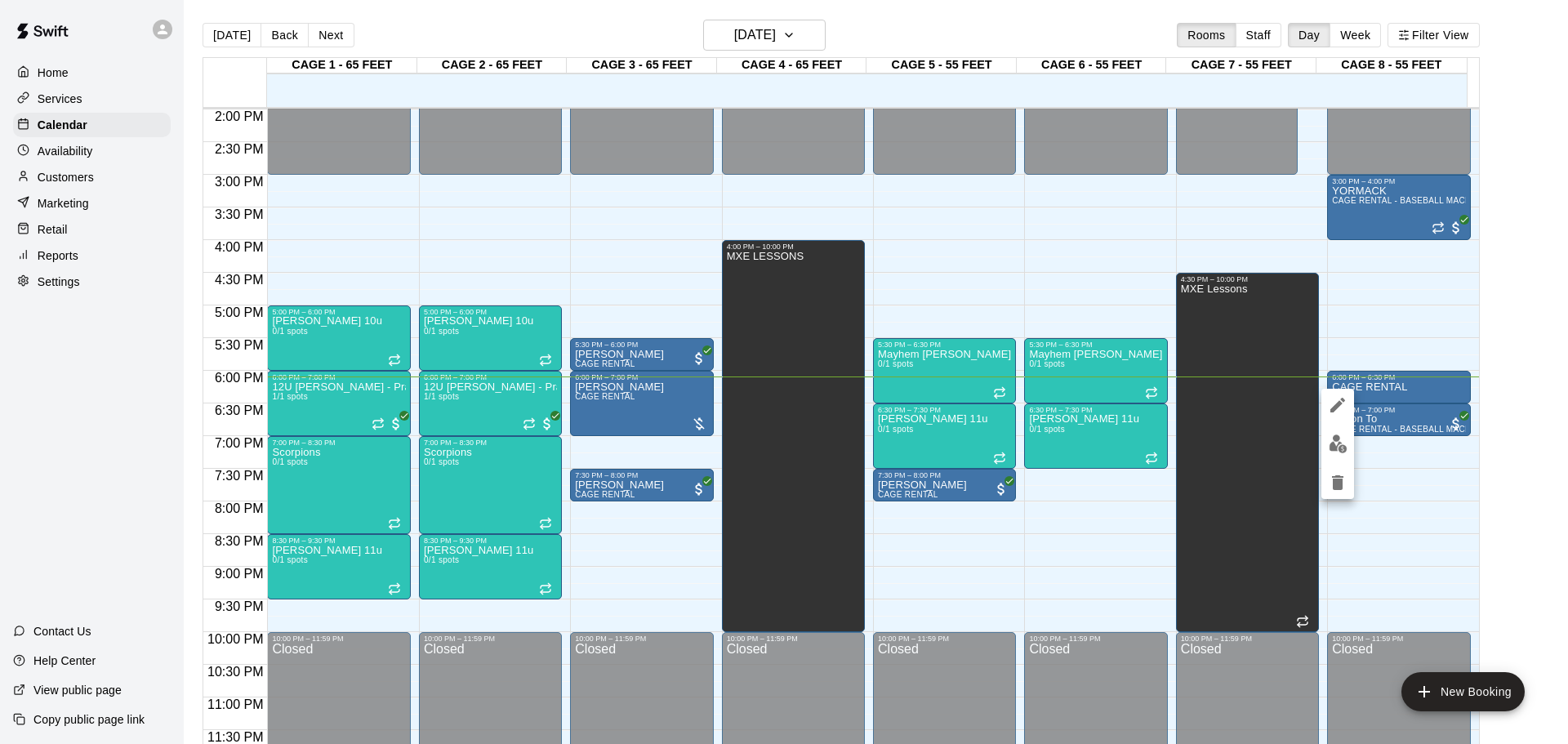
click at [1336, 480] on icon "delete" at bounding box center [1338, 483] width 12 height 15
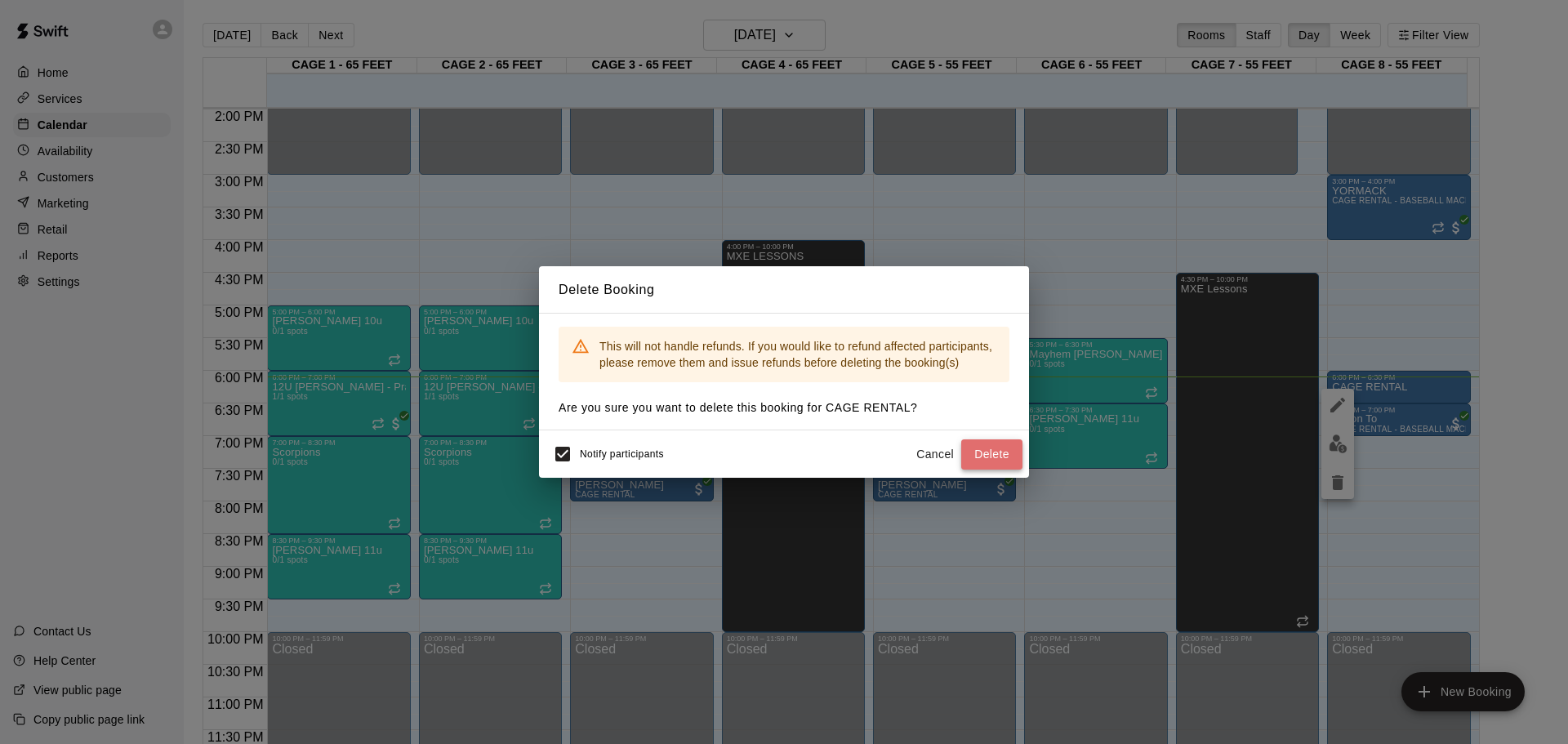
click at [1012, 441] on button "Delete" at bounding box center [991, 455] width 61 height 30
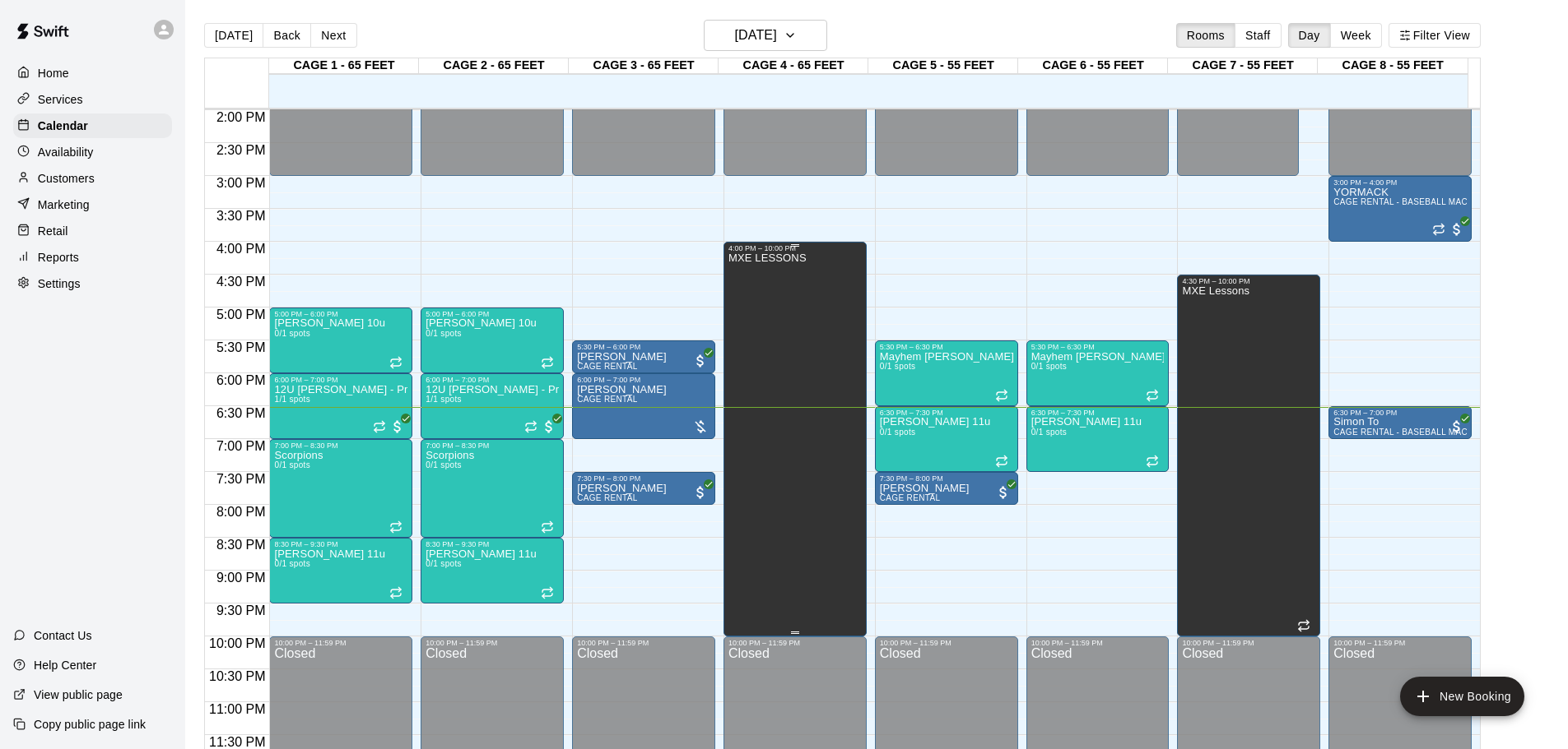
drag, startPoint x: 594, startPoint y: 449, endPoint x: 744, endPoint y: 507, distance: 160.8
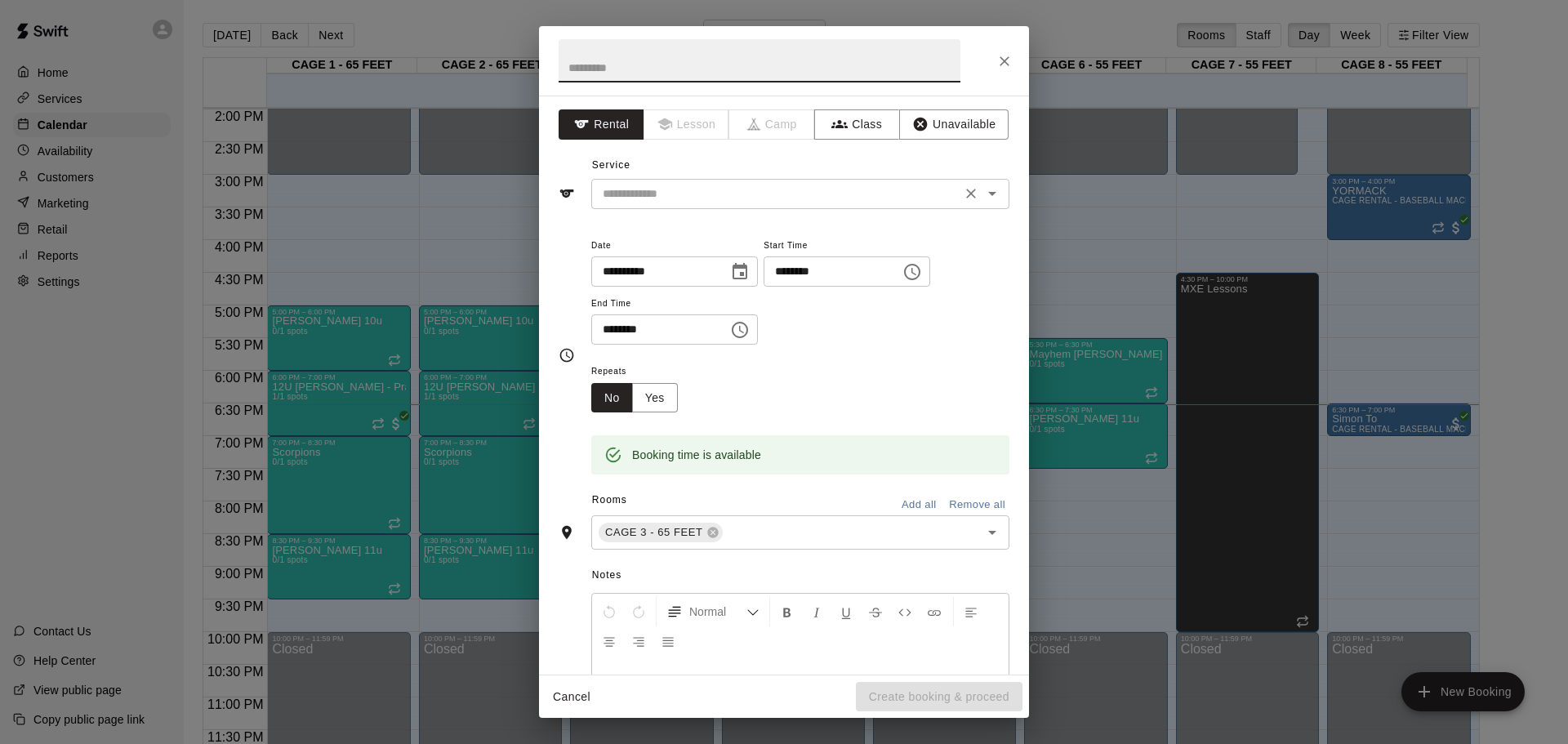
click at [679, 194] on input "text" at bounding box center [776, 193] width 360 height 20
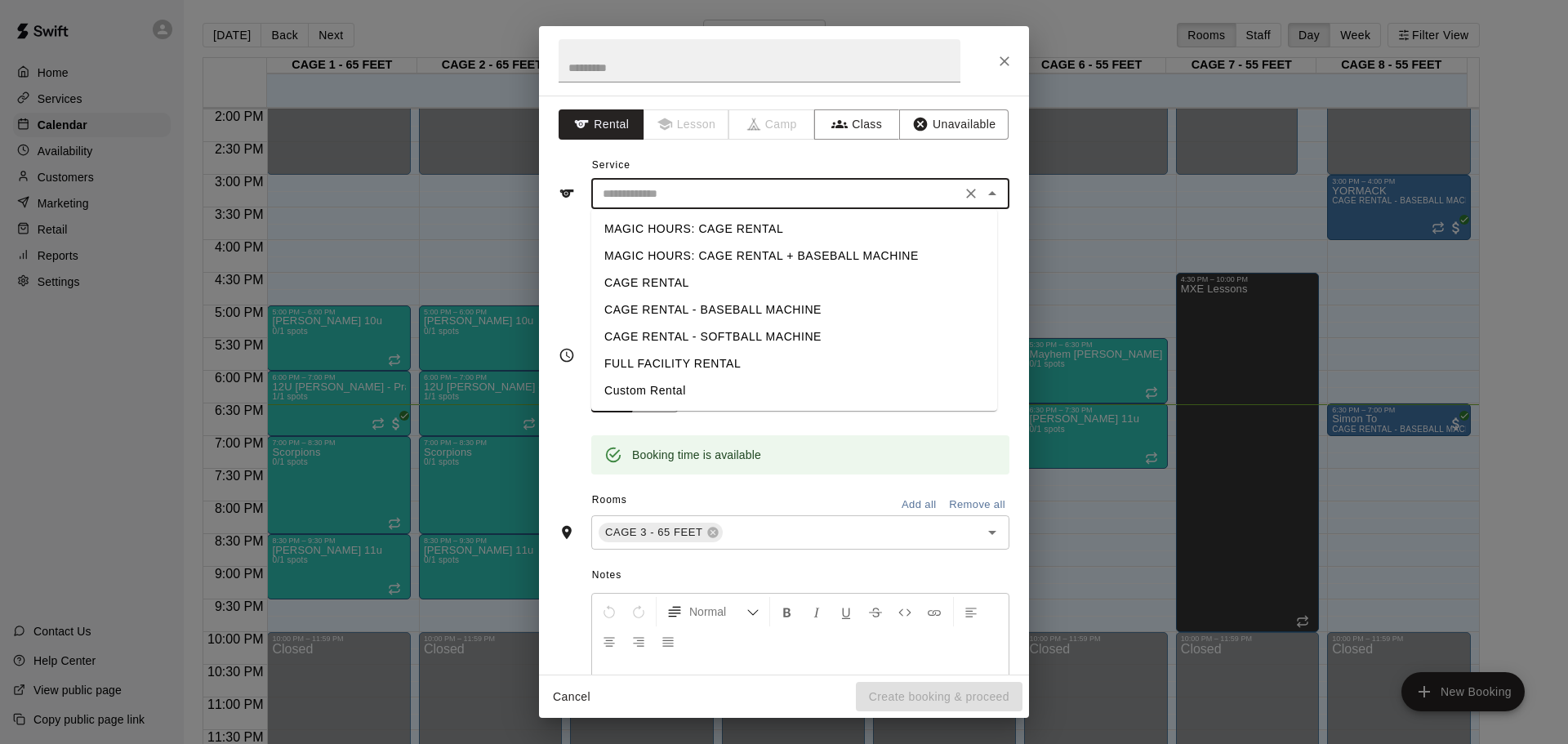
click at [643, 283] on li "CAGE RENTAL" at bounding box center [794, 284] width 406 height 27
type input "**********"
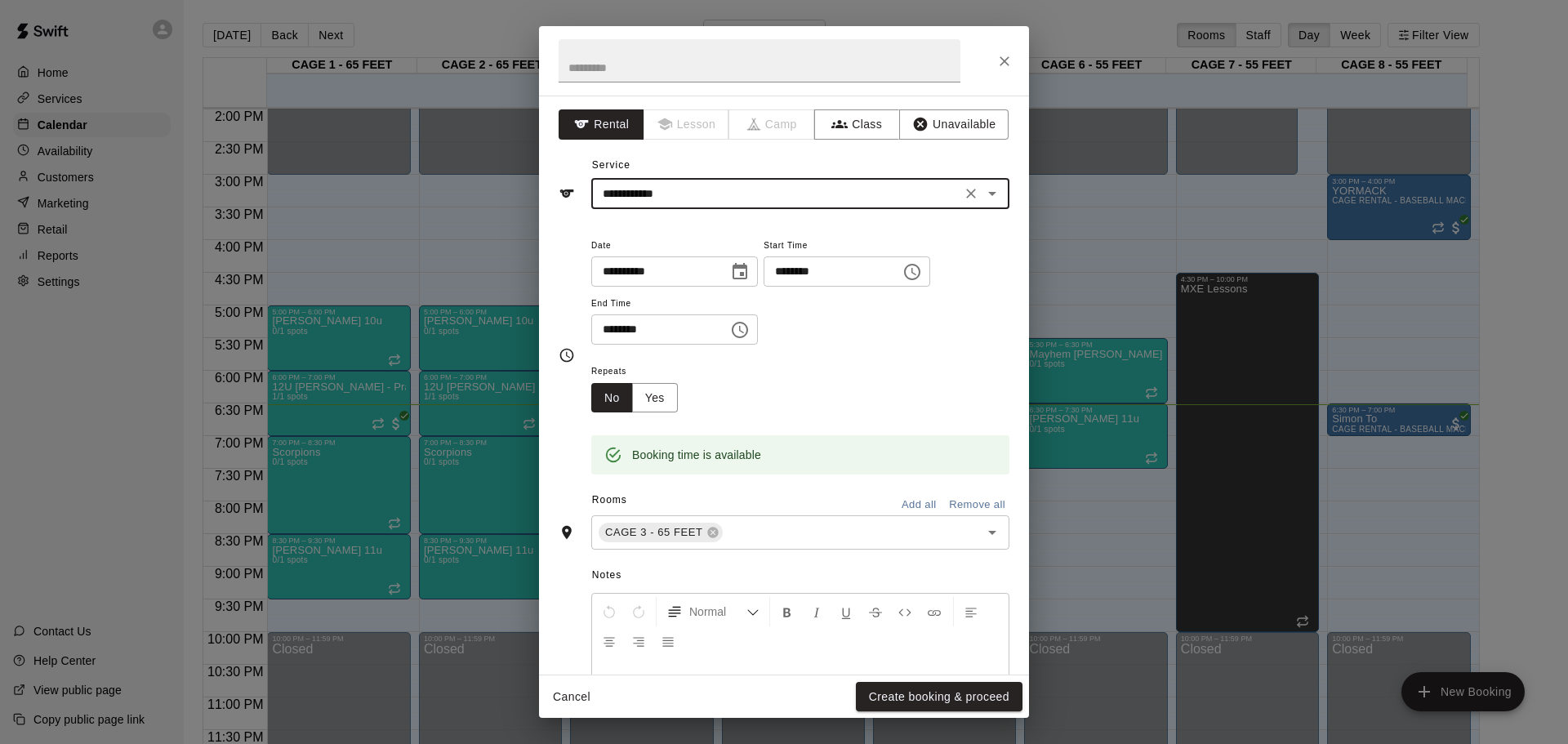
click at [946, 701] on button "Create booking & proceed" at bounding box center [940, 697] width 167 height 30
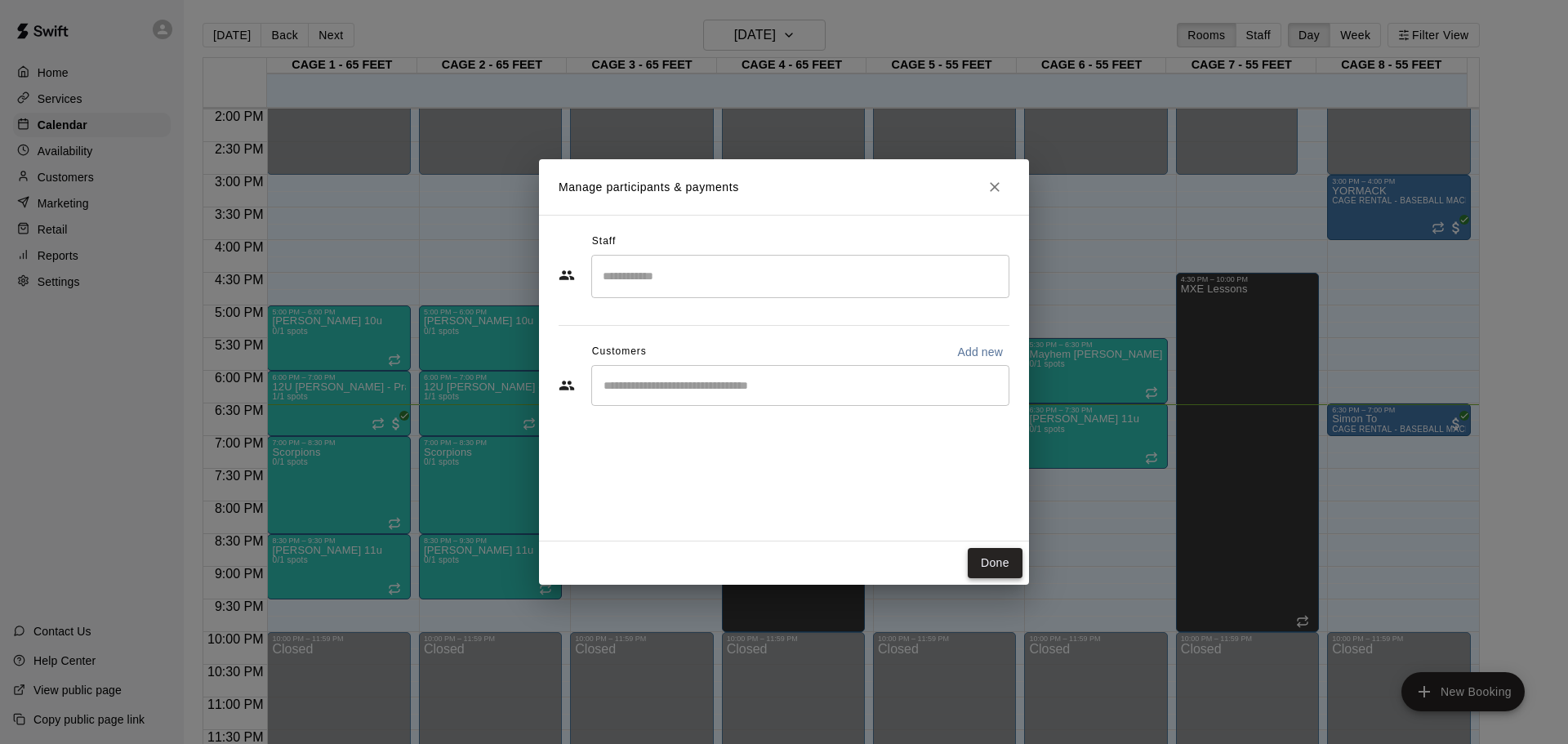
click at [997, 562] on button "Done" at bounding box center [995, 563] width 54 height 30
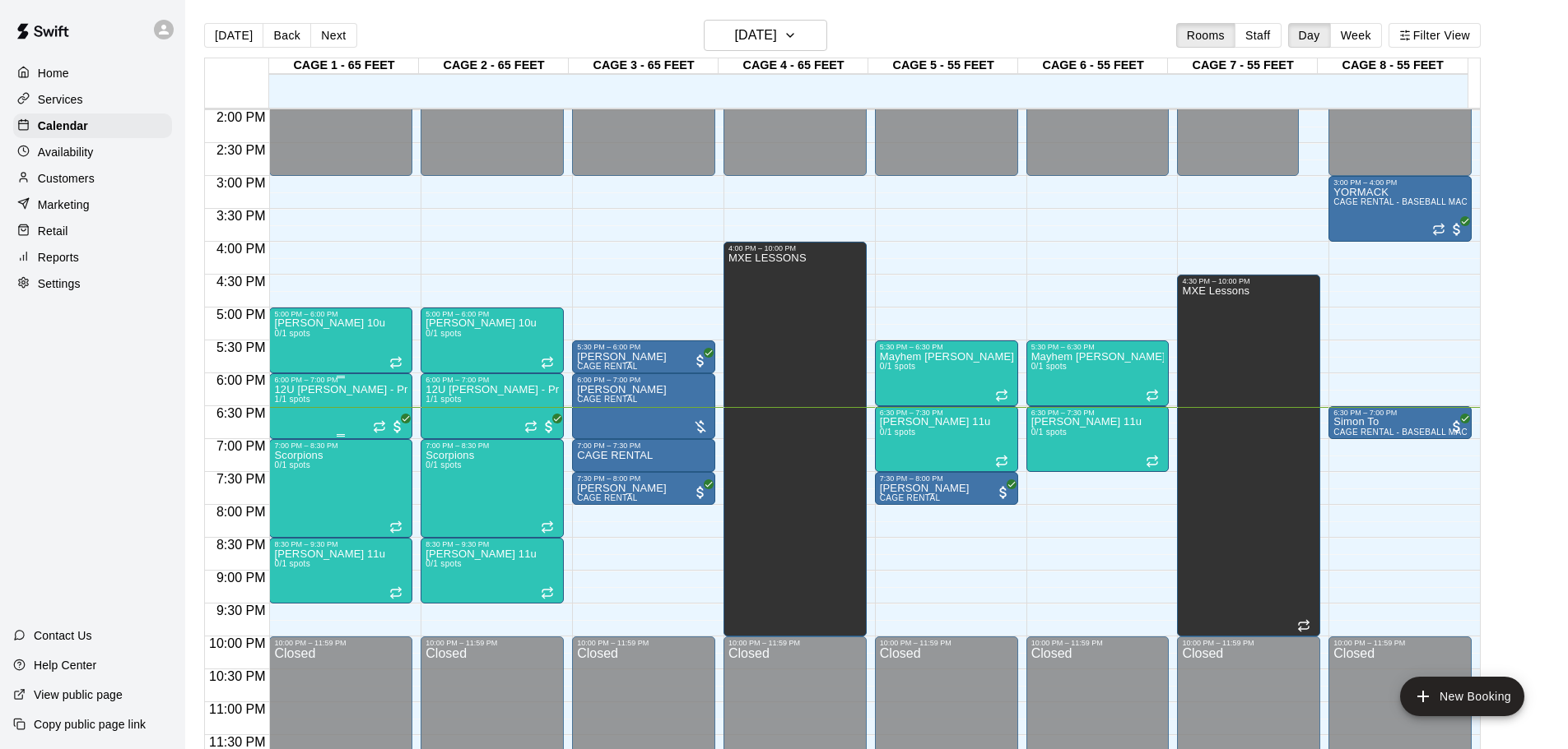
drag, startPoint x: 477, startPoint y: 373, endPoint x: 394, endPoint y: 383, distance: 83.6
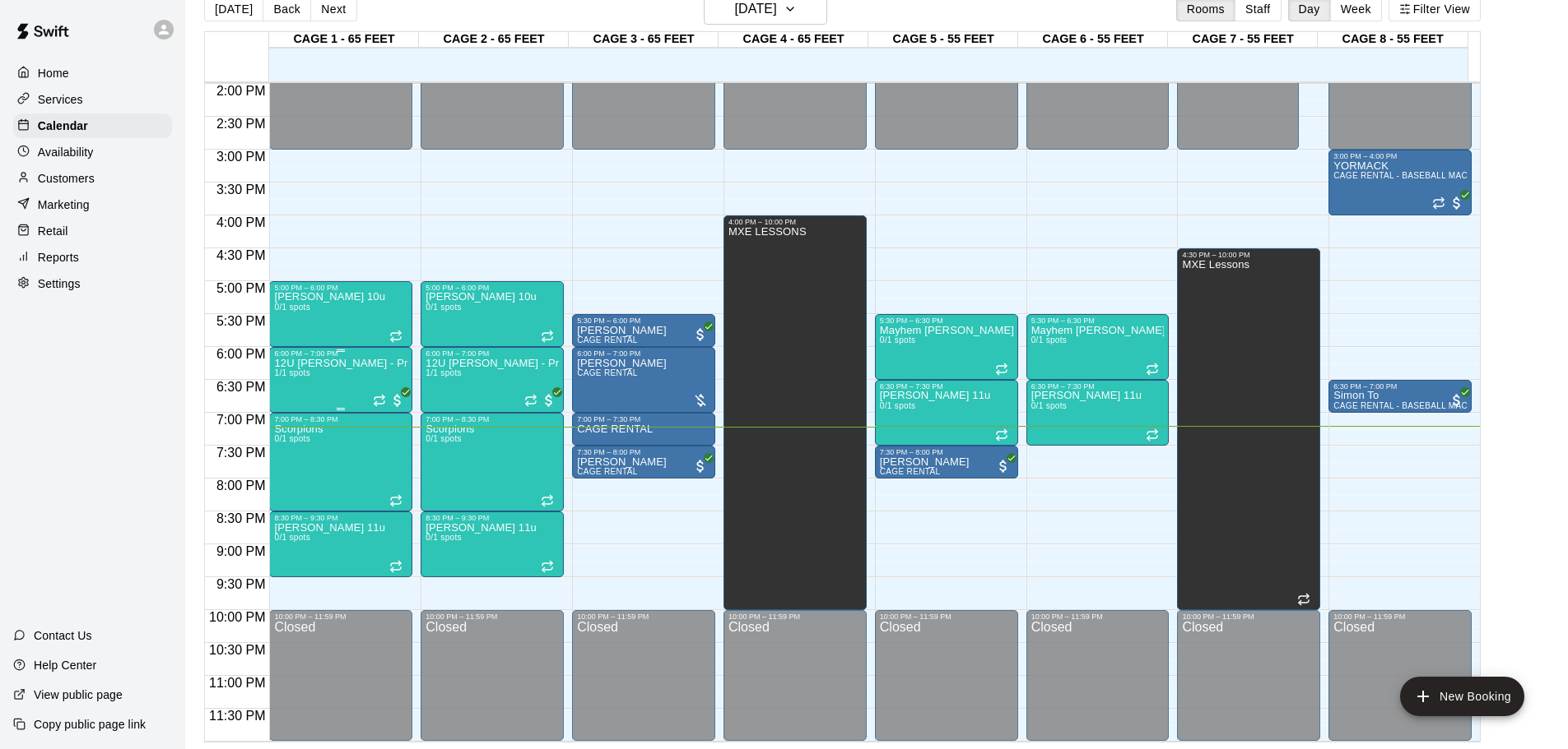
scroll to position [840, 0]
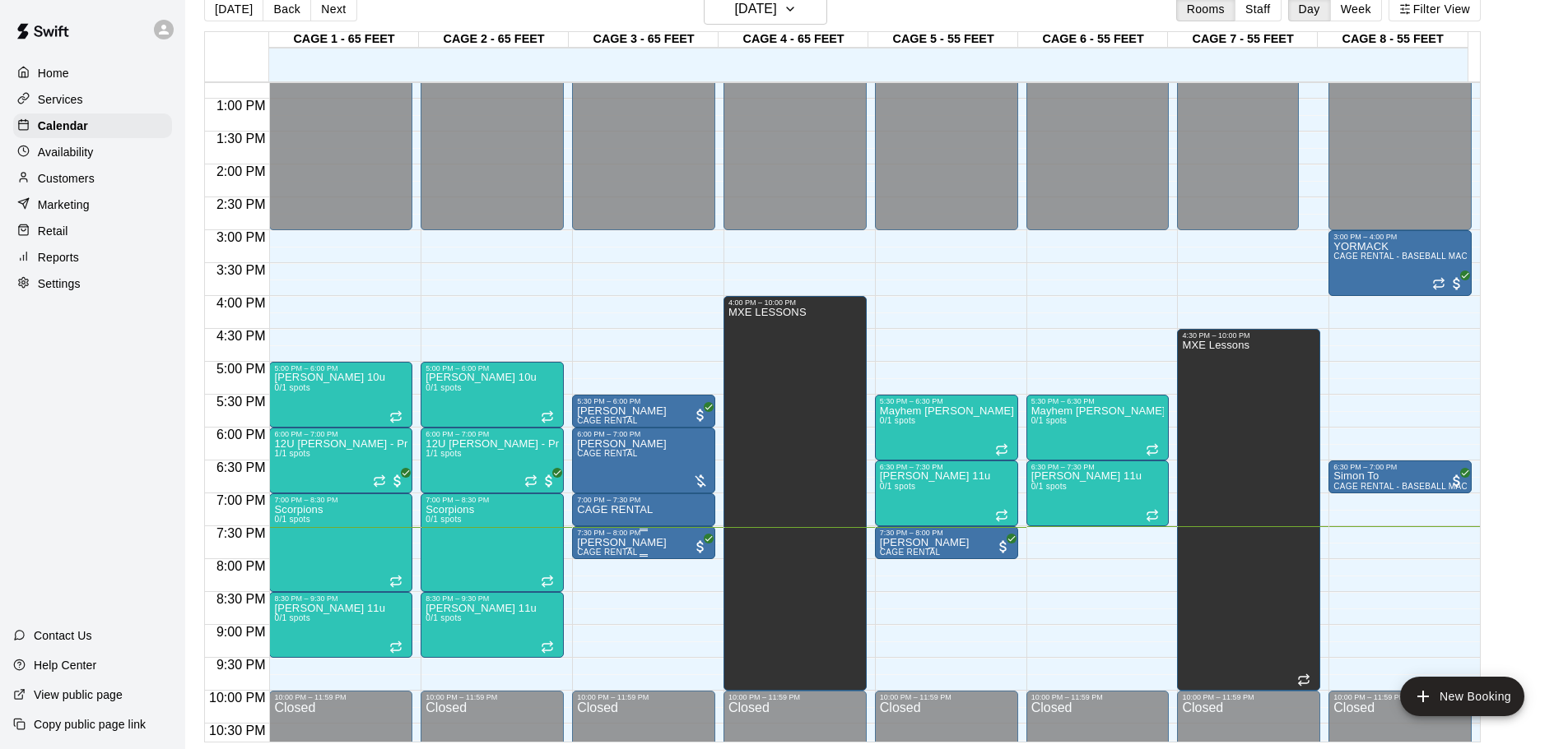
click at [623, 543] on p "[PERSON_NAME]" at bounding box center [622, 543] width 90 height 0
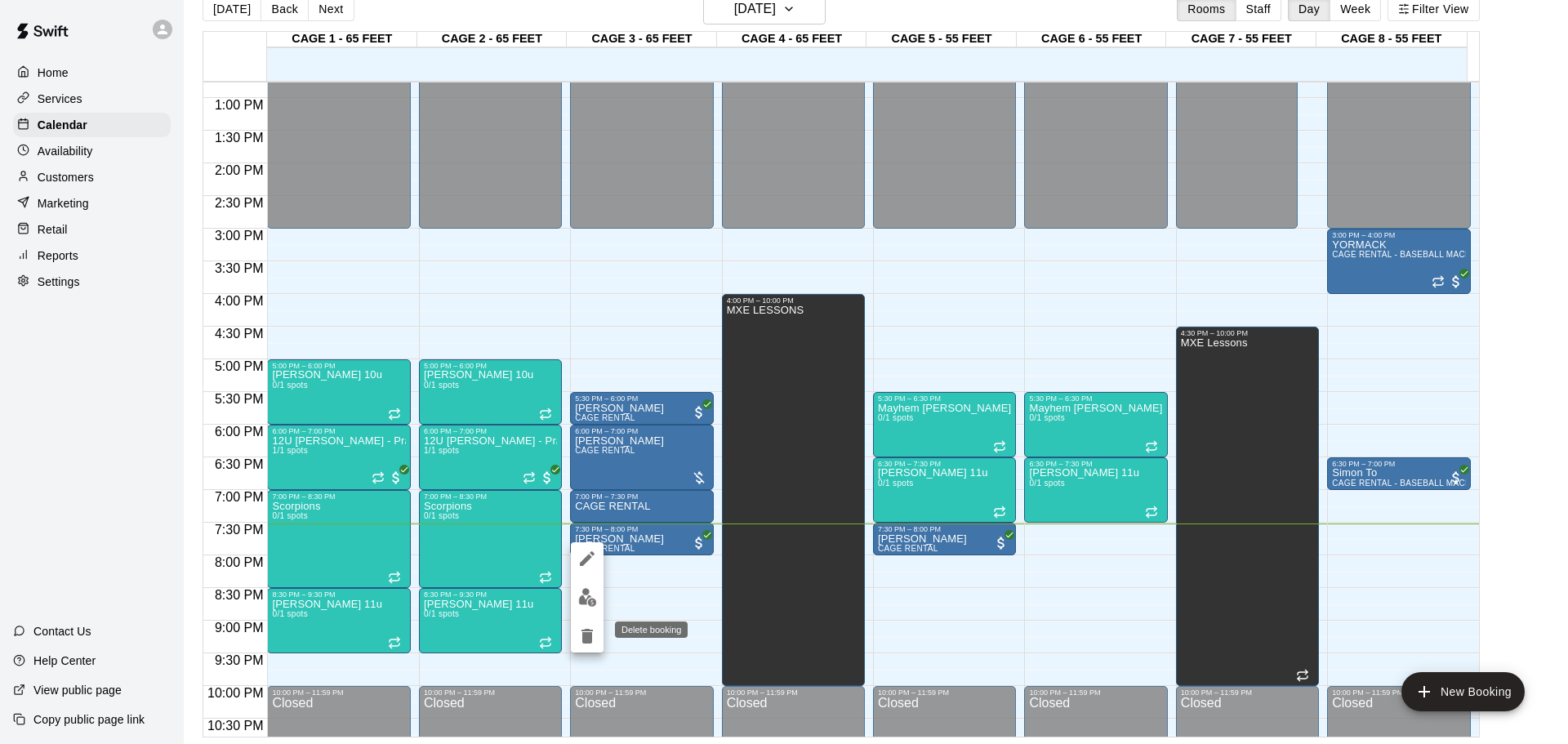
click at [589, 635] on icon "delete" at bounding box center [587, 636] width 12 height 15
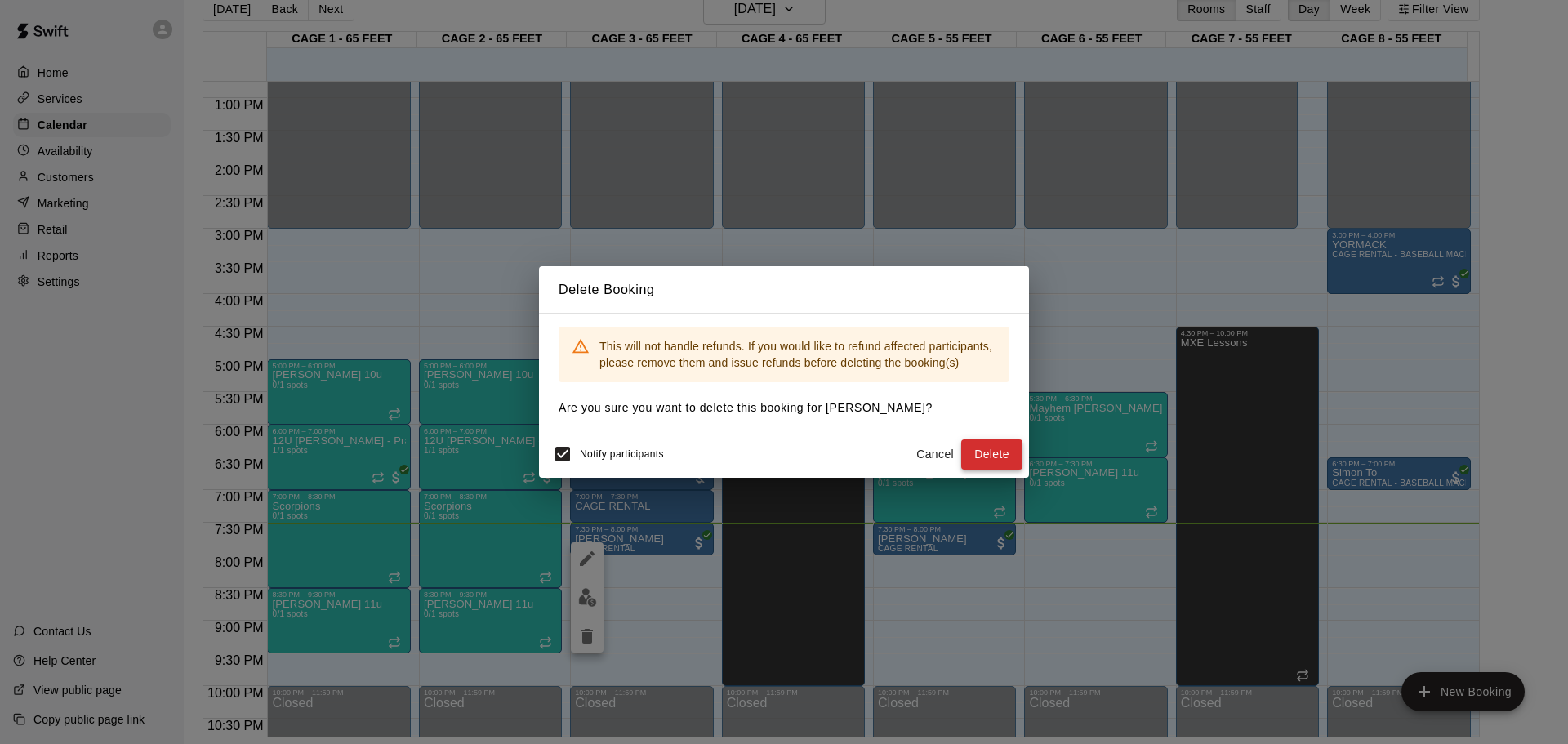
click at [1003, 456] on button "Delete" at bounding box center [991, 455] width 61 height 30
